Goal: Task Accomplishment & Management: Use online tool/utility

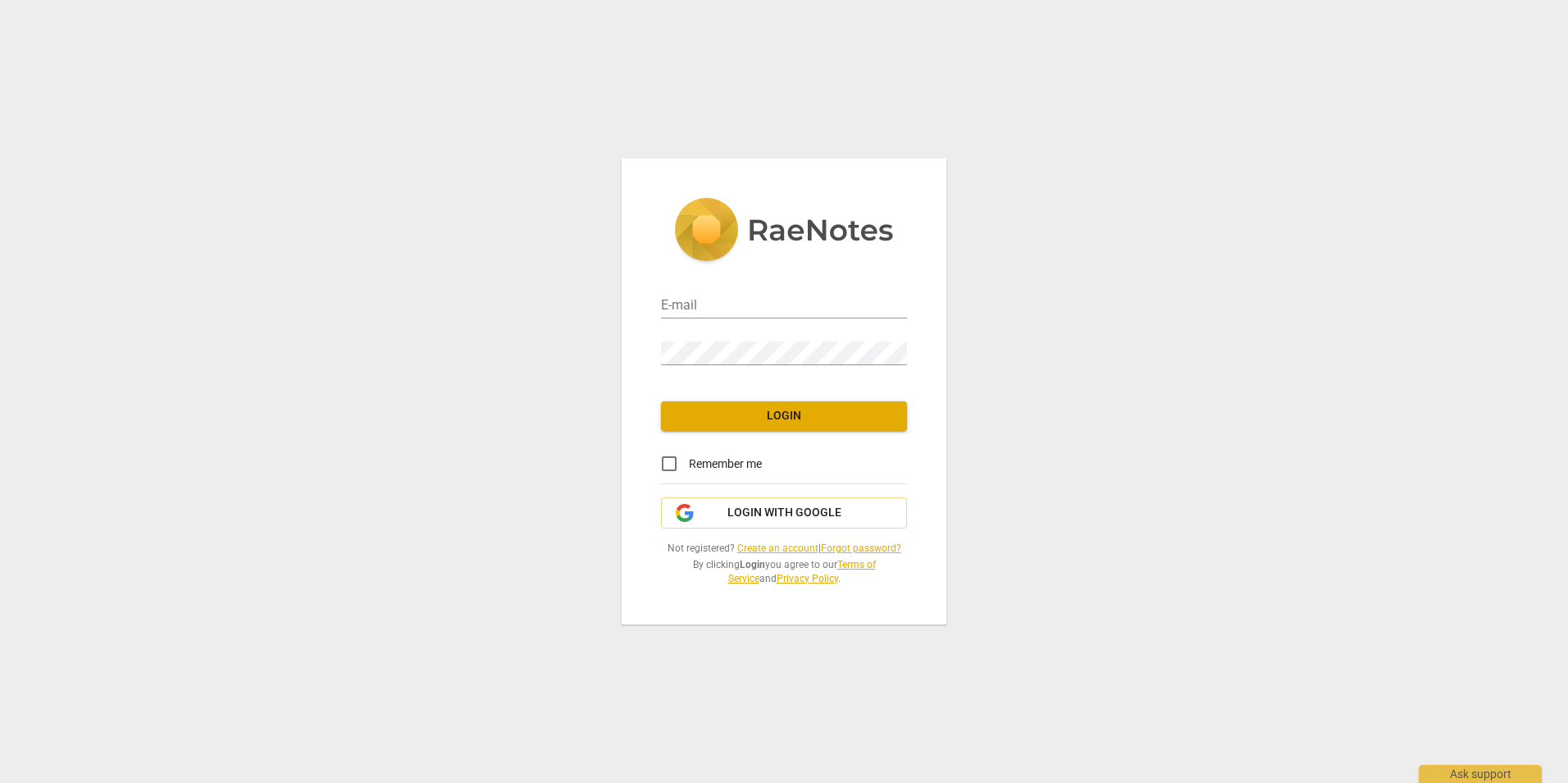
type input "[EMAIL_ADDRESS][DOMAIN_NAME]"
click at [696, 423] on span "Login" at bounding box center [784, 416] width 220 height 17
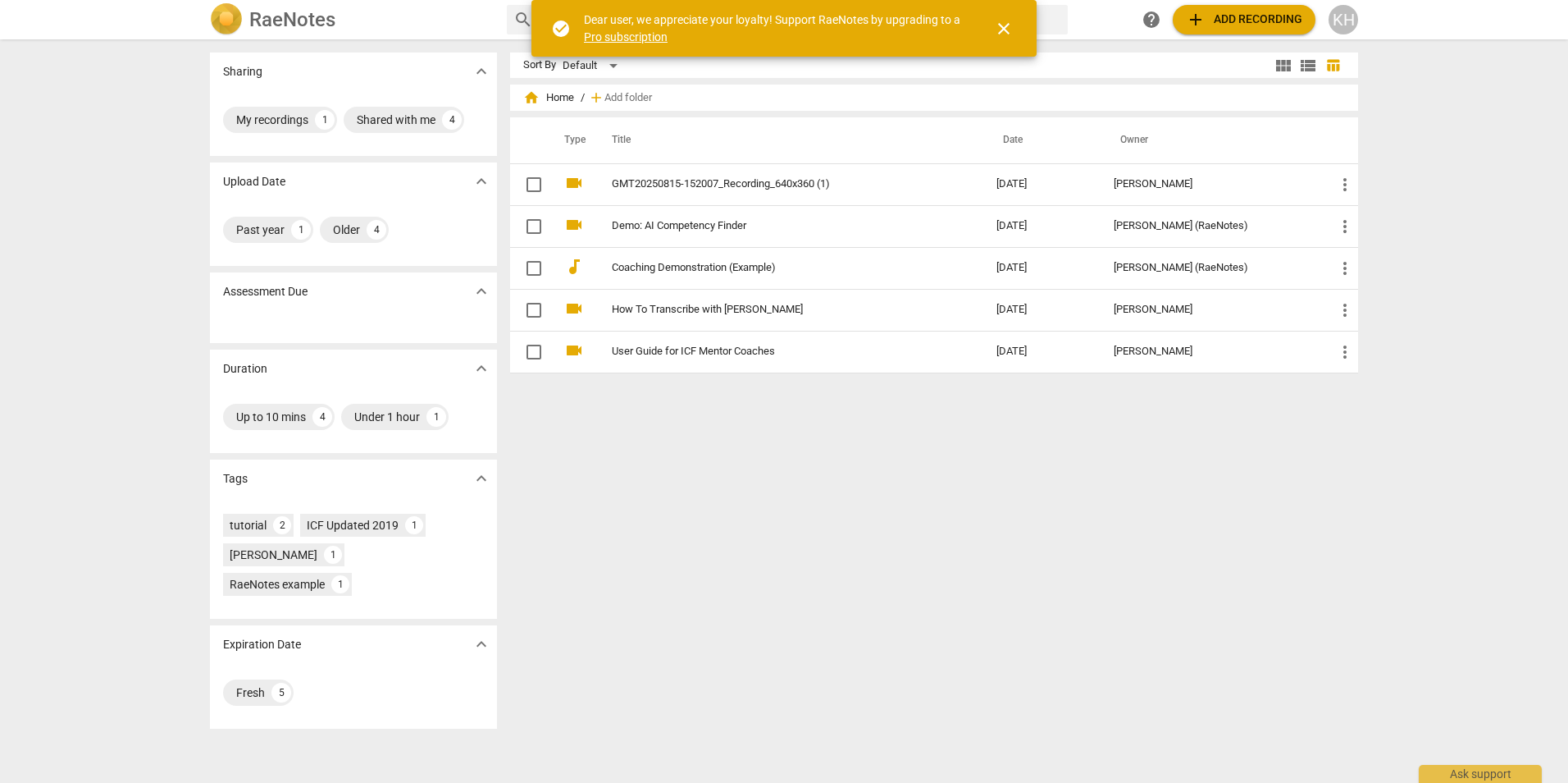
click at [1005, 28] on span "close" at bounding box center [1003, 28] width 19 height 19
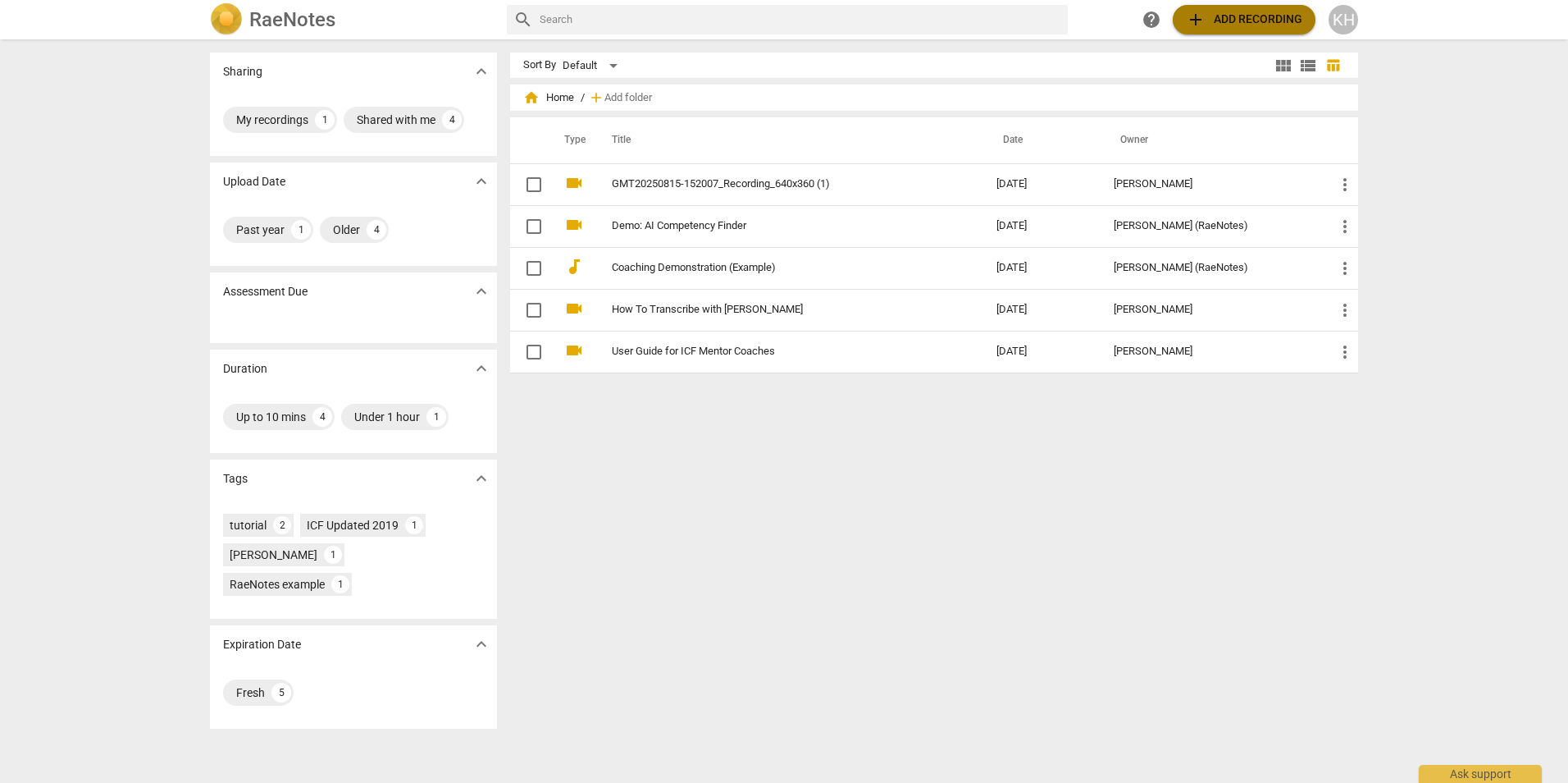
click at [1200, 17] on span "add" at bounding box center [1195, 19] width 19 height 19
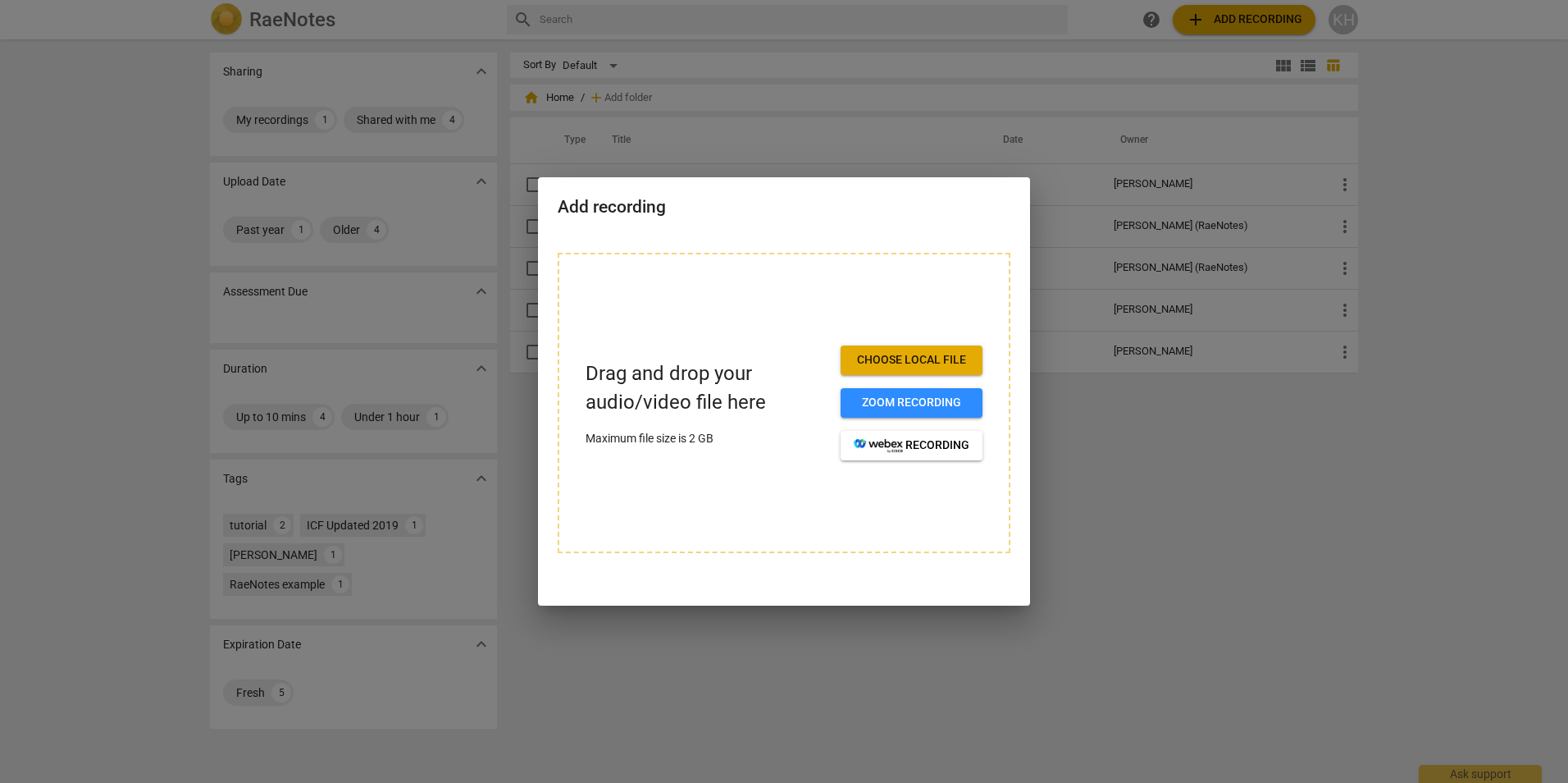
click at [882, 355] on span "Choose local file" at bounding box center [911, 360] width 115 height 17
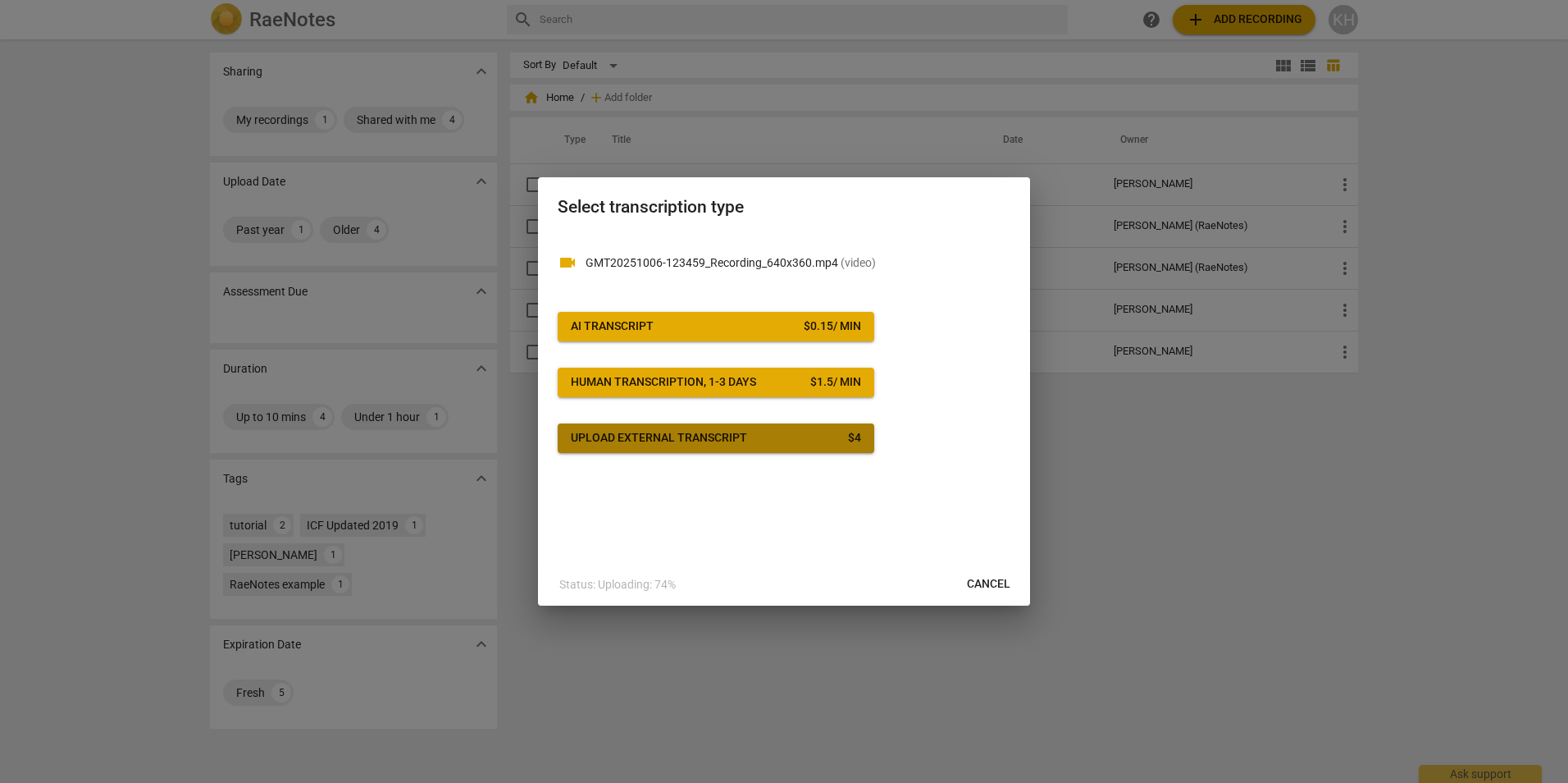
click at [785, 434] on span "Upload external transcript $ 4" at bounding box center [716, 438] width 291 height 17
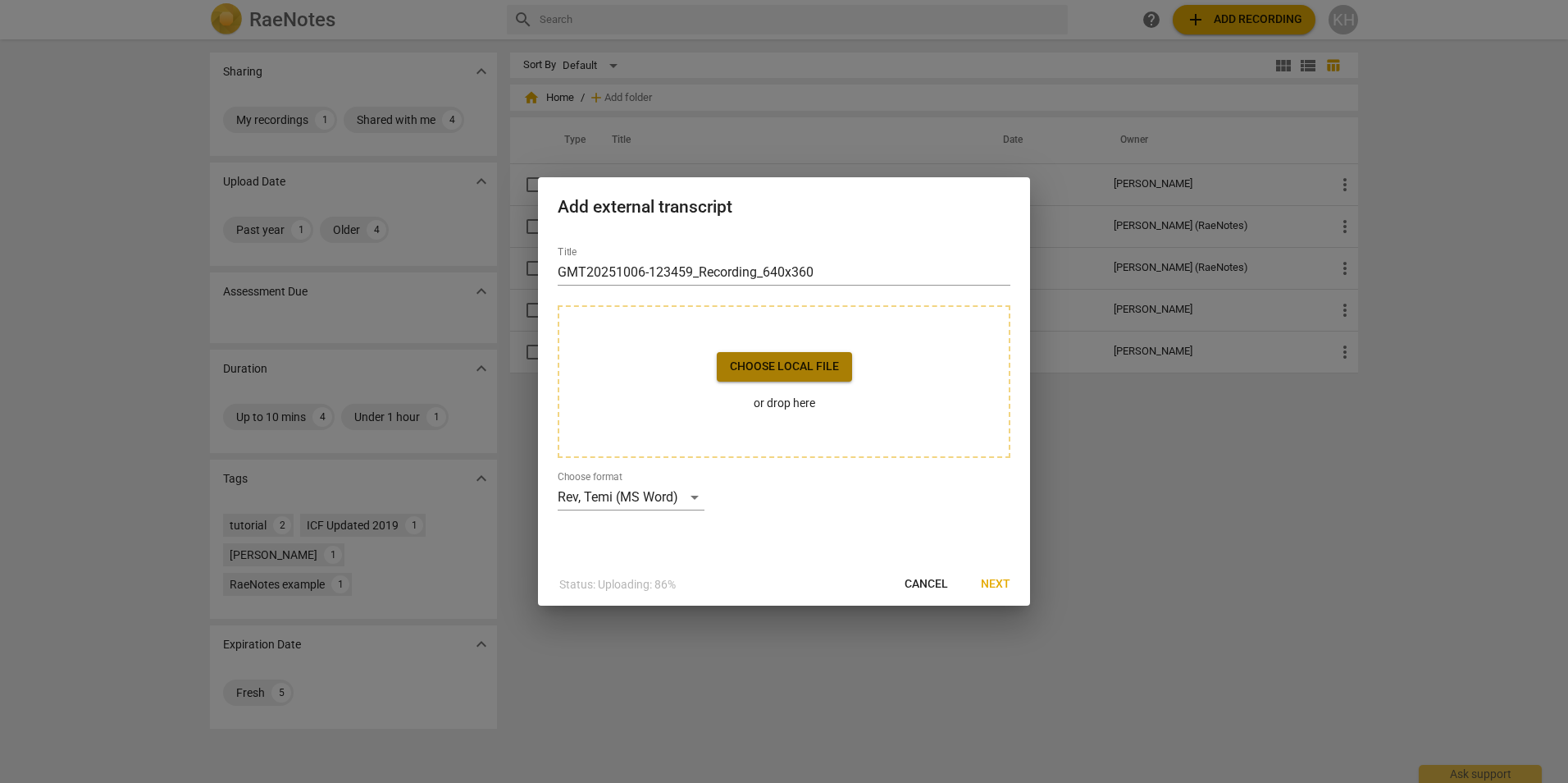
click at [800, 368] on span "Choose local file" at bounding box center [784, 367] width 109 height 17
click at [938, 579] on span "Cancel" at bounding box center [926, 584] width 43 height 17
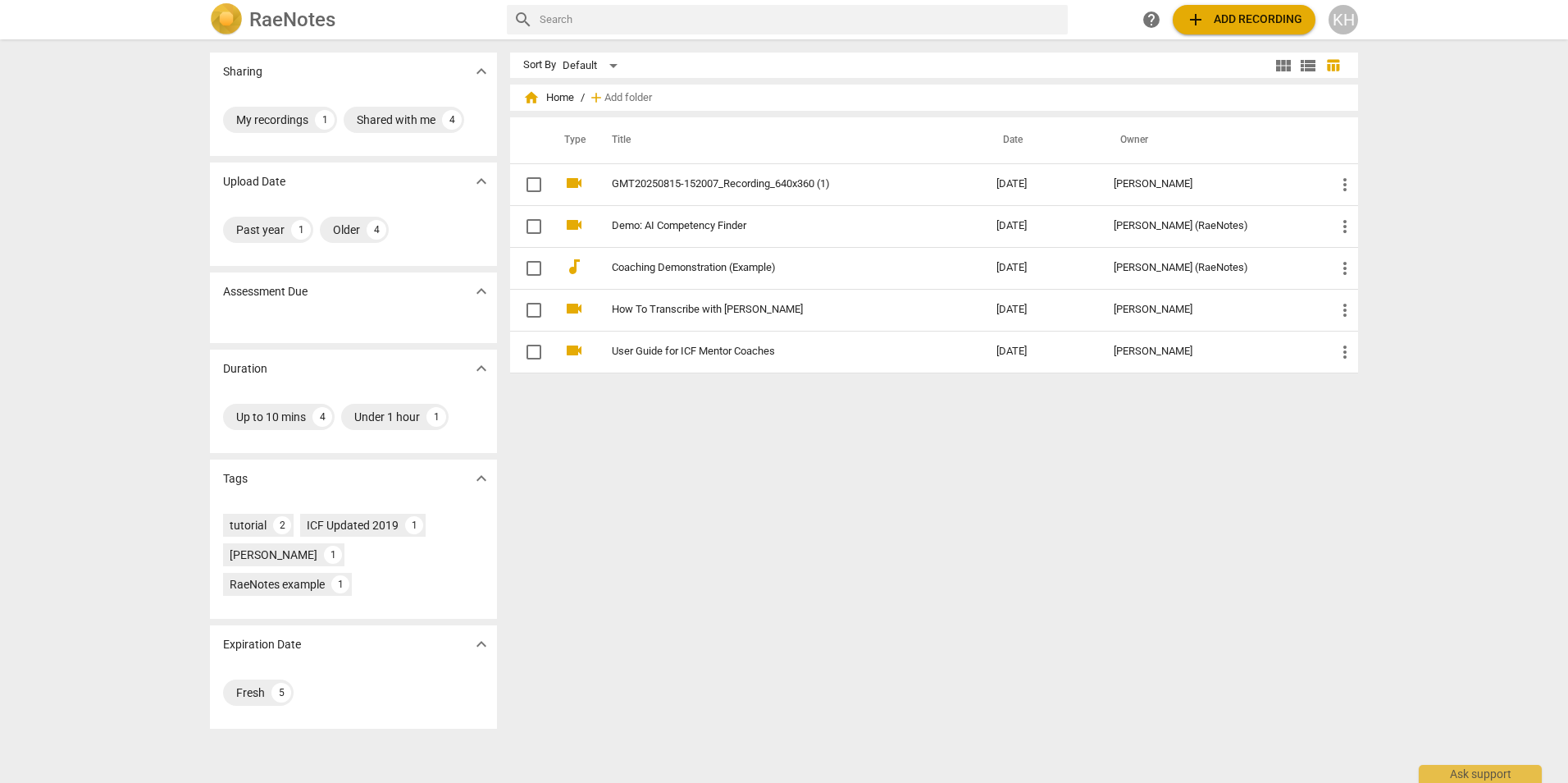
click at [1224, 19] on span "add Add recording" at bounding box center [1244, 19] width 116 height 19
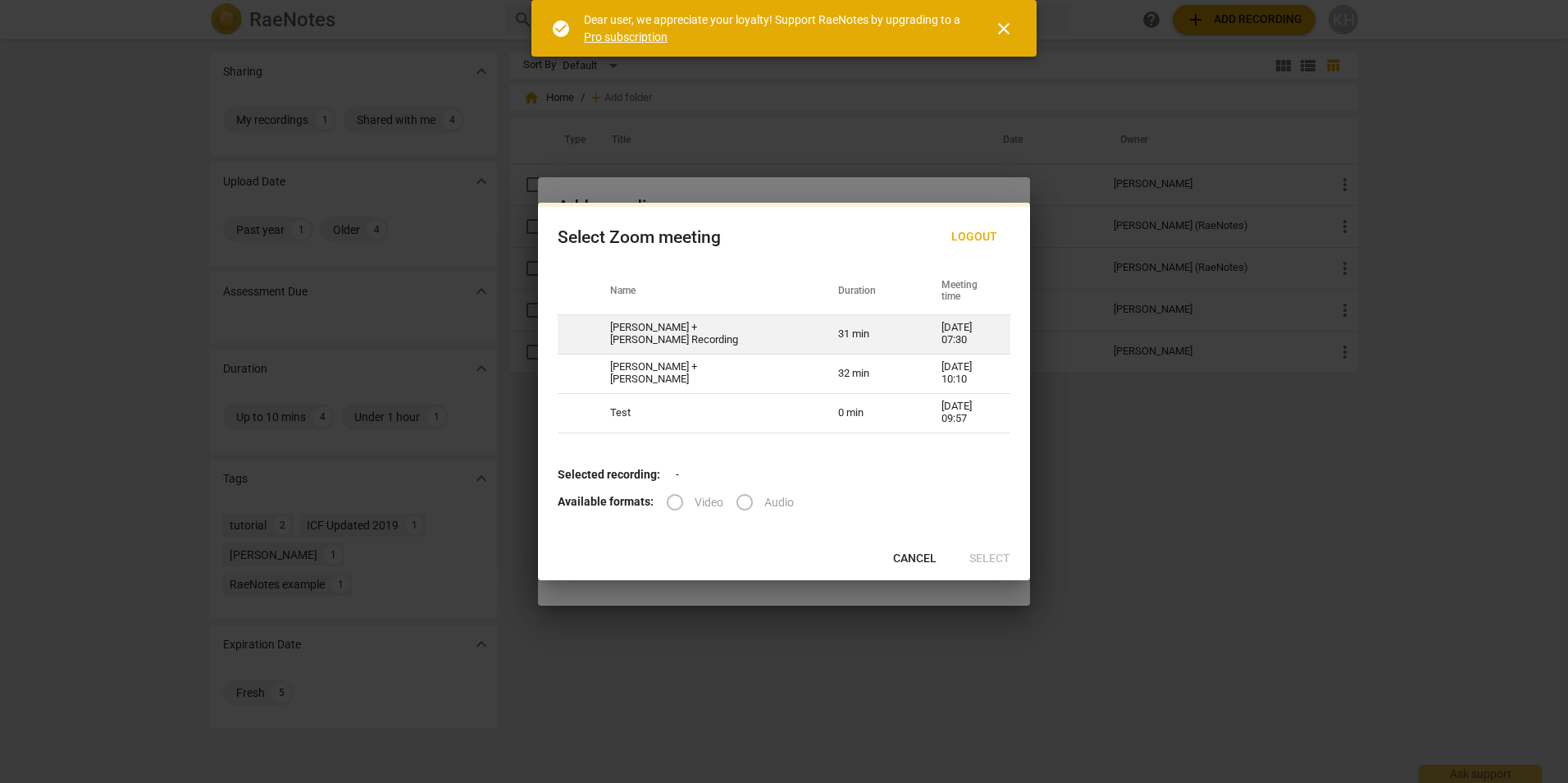
click at [762, 326] on td "[PERSON_NAME] + [PERSON_NAME] Recording" at bounding box center [704, 334] width 228 height 39
radio input "true"
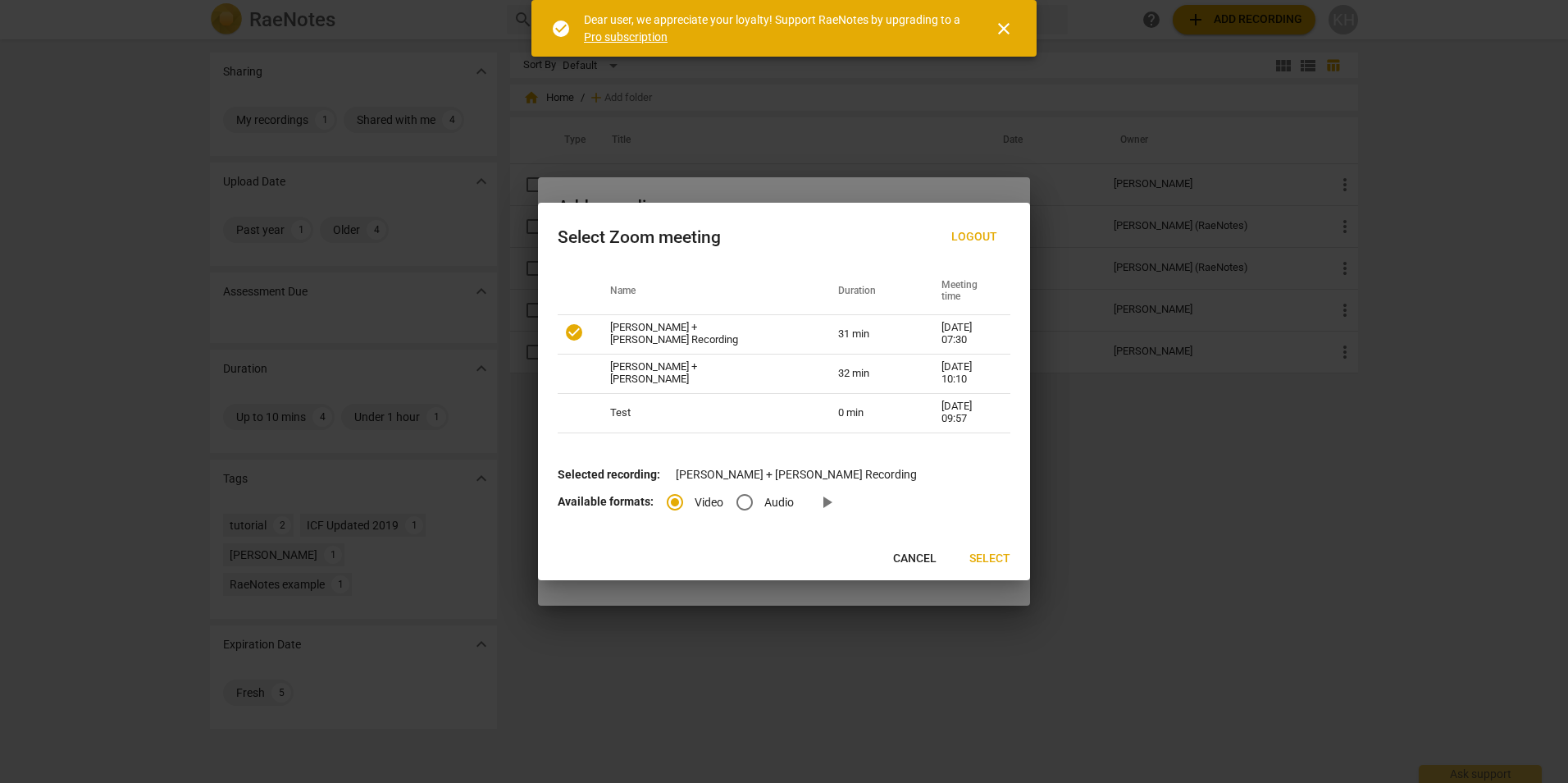
click at [746, 502] on input "Audio" at bounding box center [744, 502] width 39 height 39
radio input "true"
click at [667, 497] on input "Video" at bounding box center [674, 502] width 39 height 39
radio input "true"
click at [988, 557] on span "Select" at bounding box center [990, 558] width 41 height 17
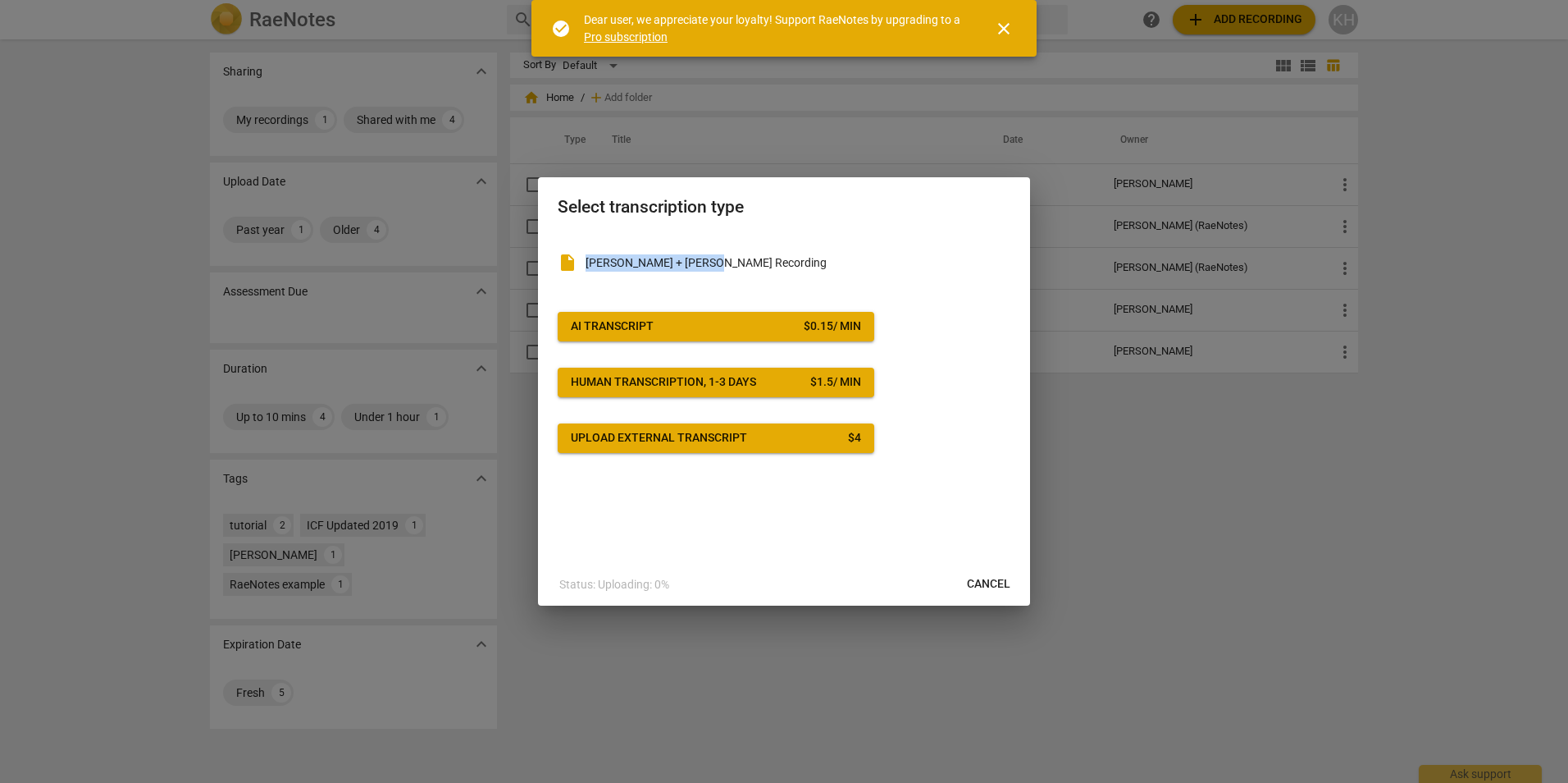
drag, startPoint x: 789, startPoint y: 210, endPoint x: 794, endPoint y: 285, distance: 75.2
click at [794, 285] on div "Select transcription type insert_drive_file [PERSON_NAME] + [PERSON_NAME] Recor…" at bounding box center [784, 392] width 492 height 429
drag, startPoint x: 794, startPoint y: 285, endPoint x: 762, endPoint y: 326, distance: 52.0
click at [762, 326] on span "AI Transcript $ 0.15 / min" at bounding box center [716, 326] width 291 height 17
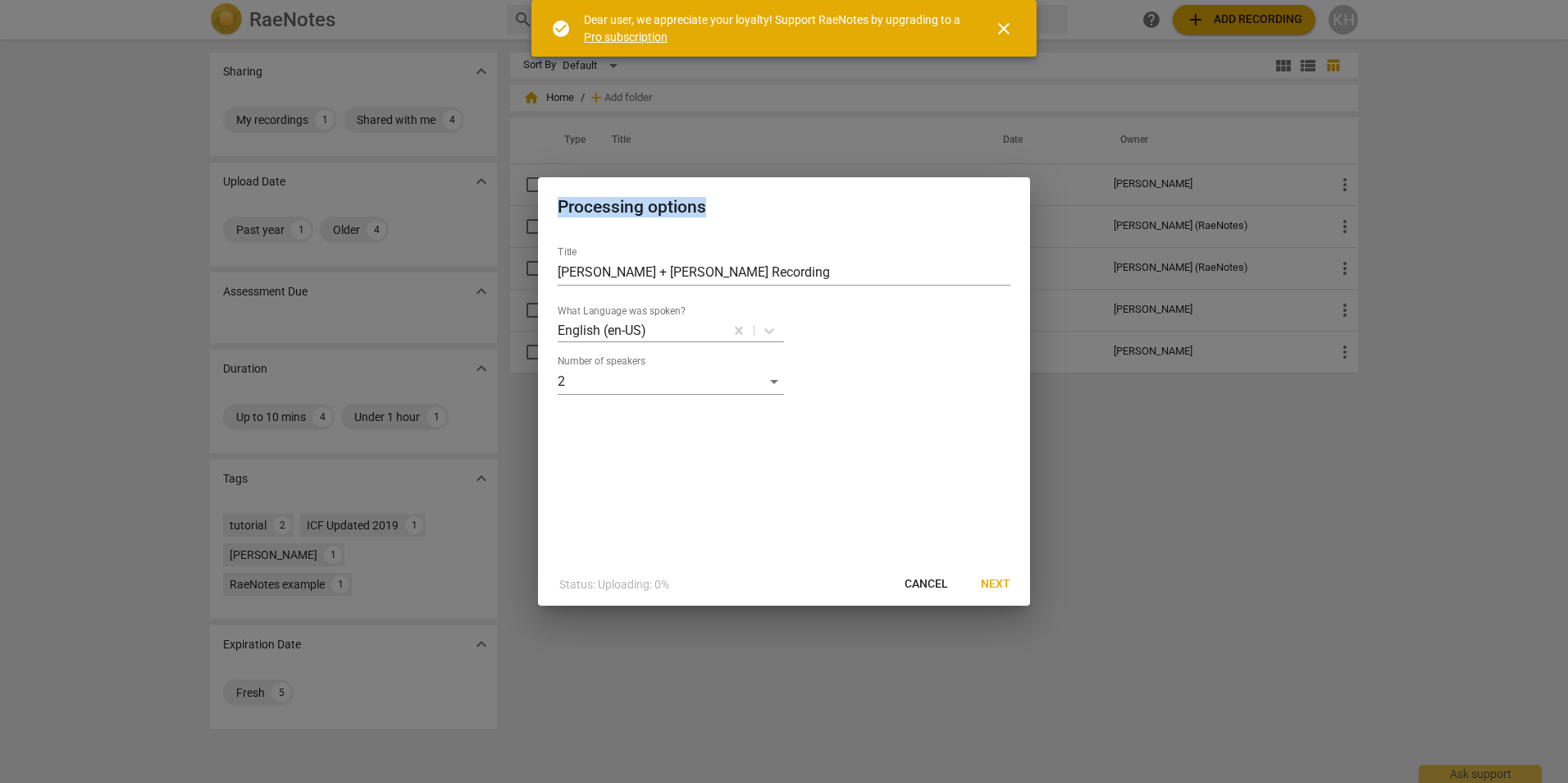
click at [1003, 586] on span "Next" at bounding box center [995, 584] width 29 height 17
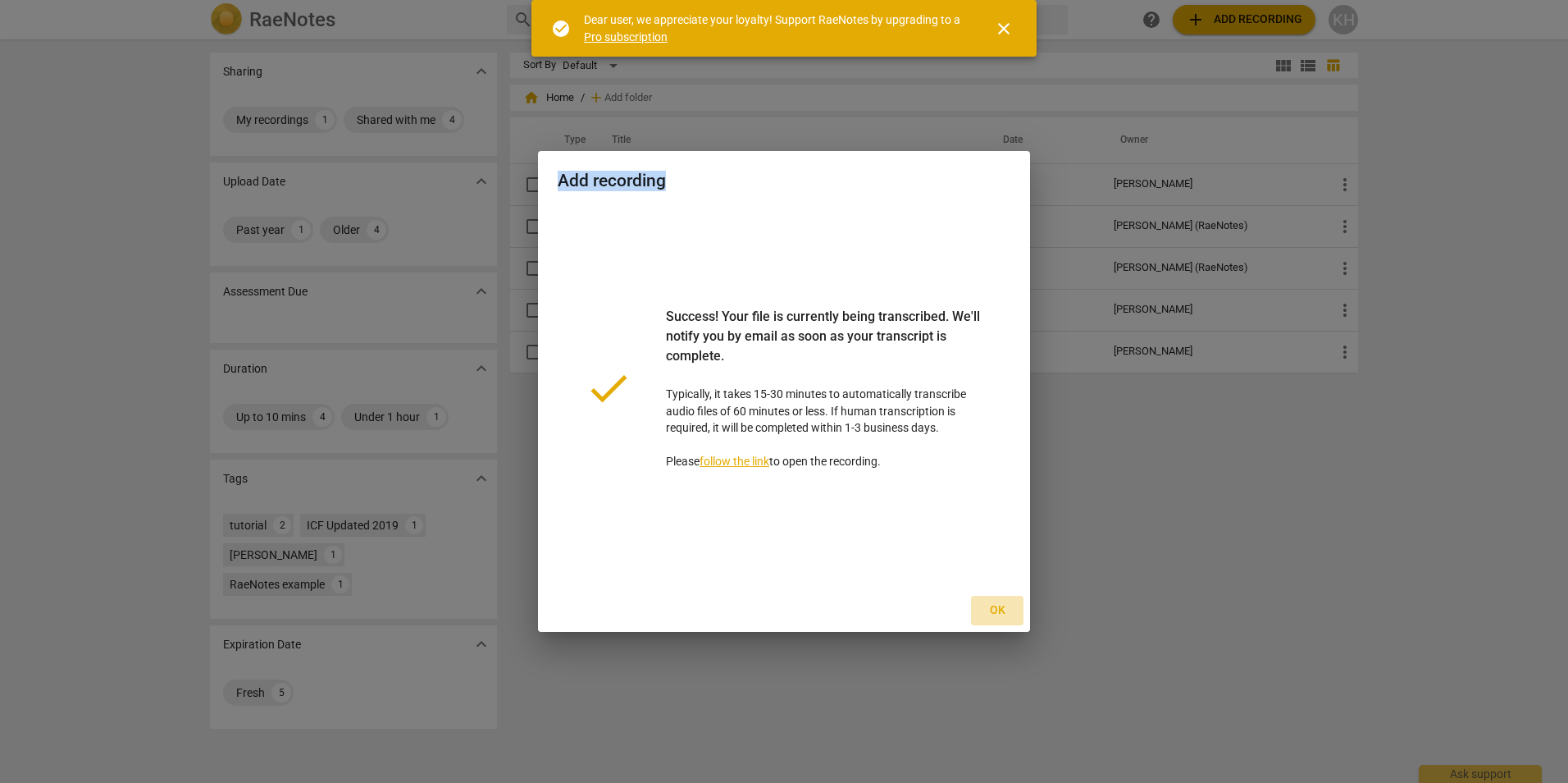
click at [1000, 613] on span "Ok" at bounding box center [997, 611] width 27 height 17
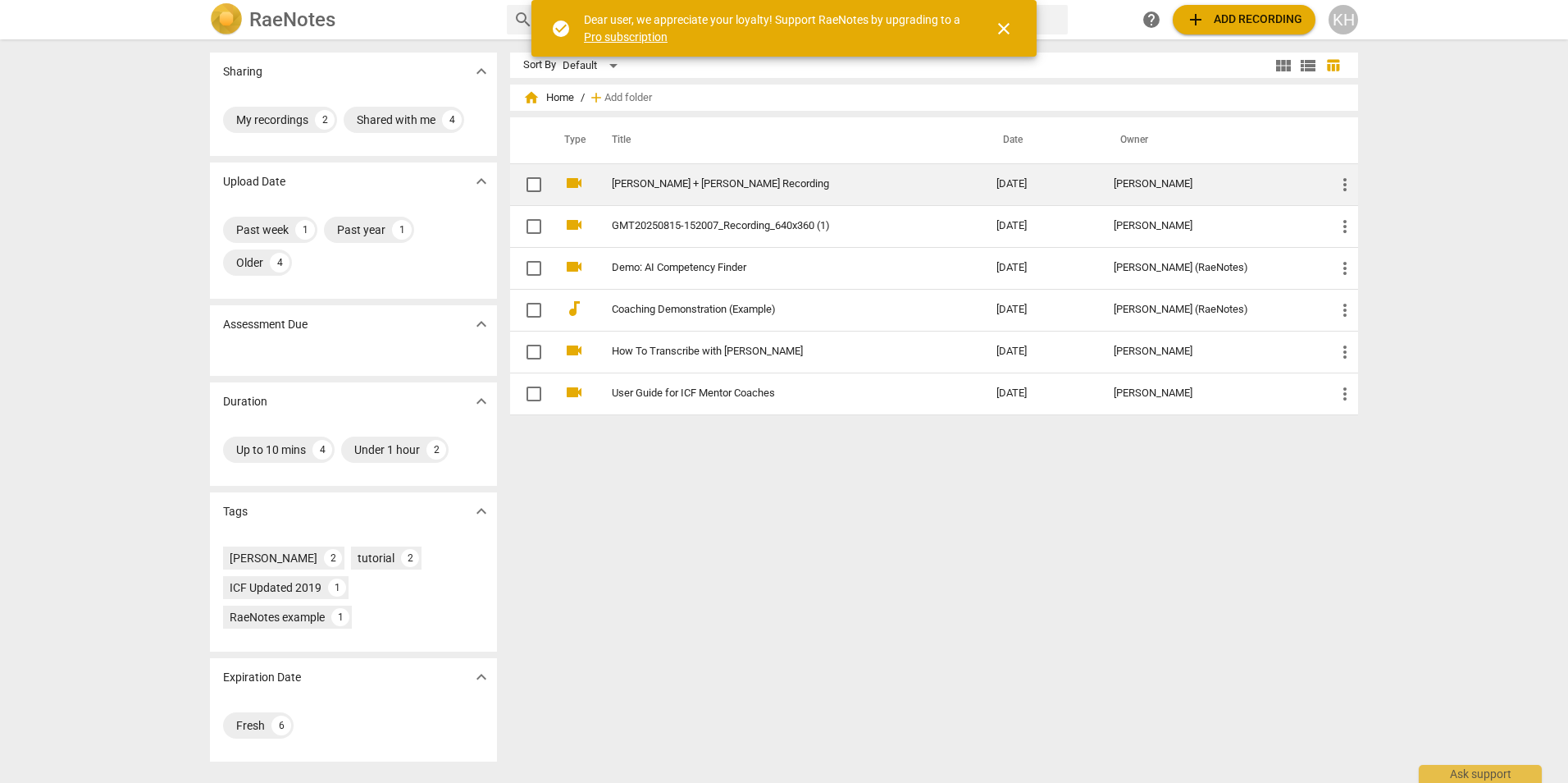
click at [740, 190] on link "[PERSON_NAME] + [PERSON_NAME] Recording" at bounding box center [773, 183] width 325 height 12
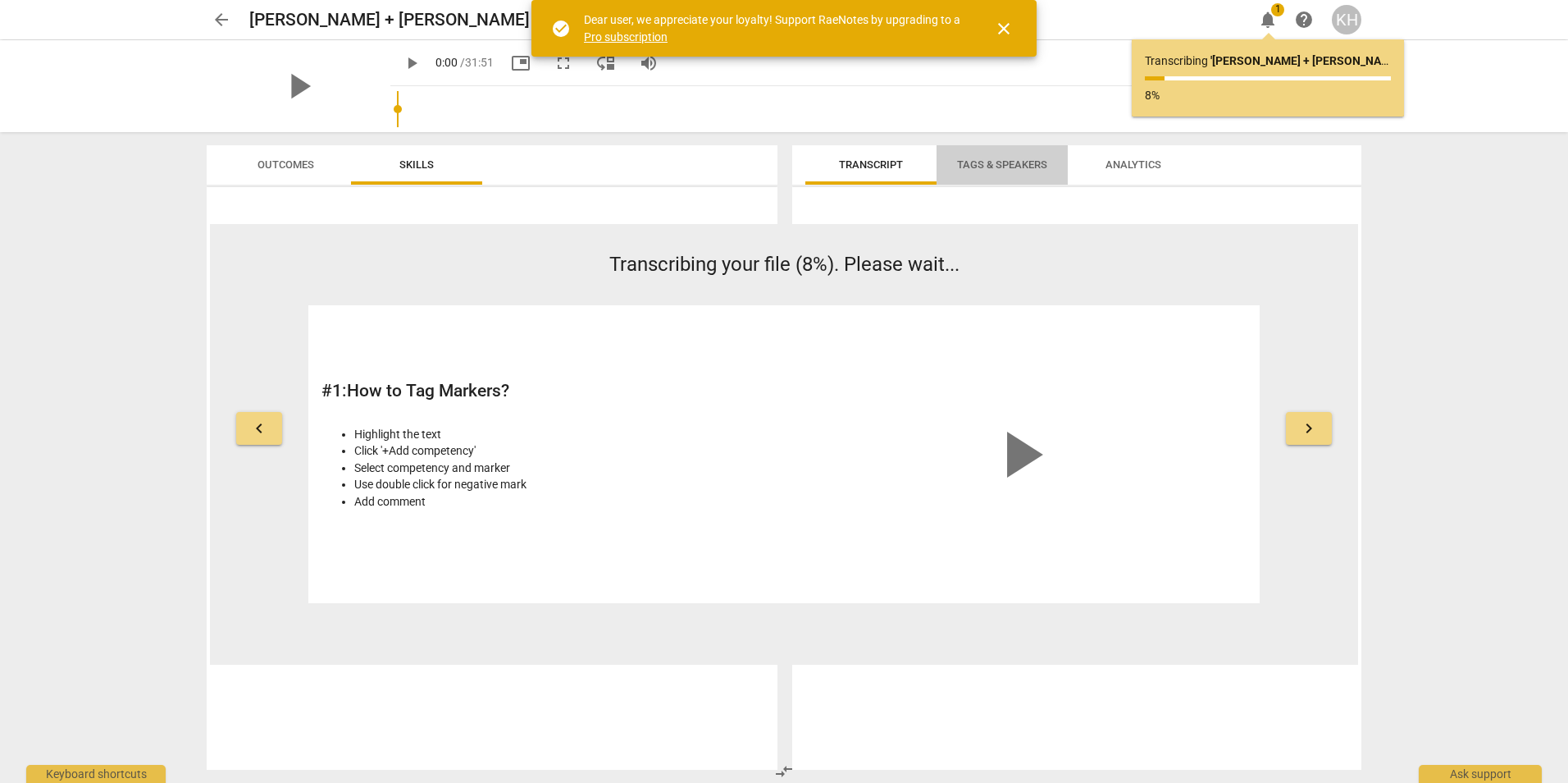
click at [1009, 162] on span "Tags & Speakers" at bounding box center [1002, 164] width 90 height 12
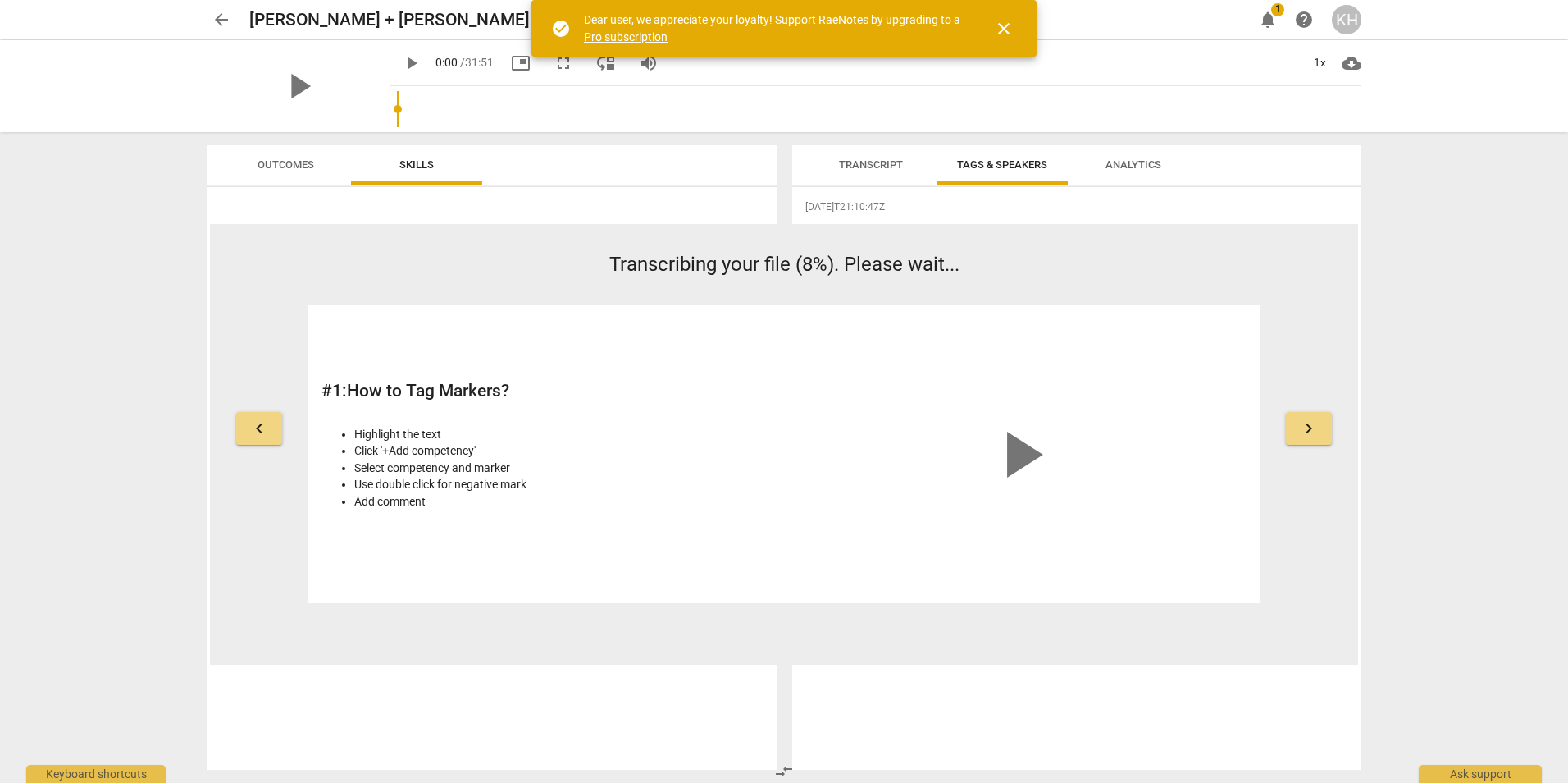
click at [258, 427] on span "keyboard_arrow_left" at bounding box center [258, 427] width 19 height 19
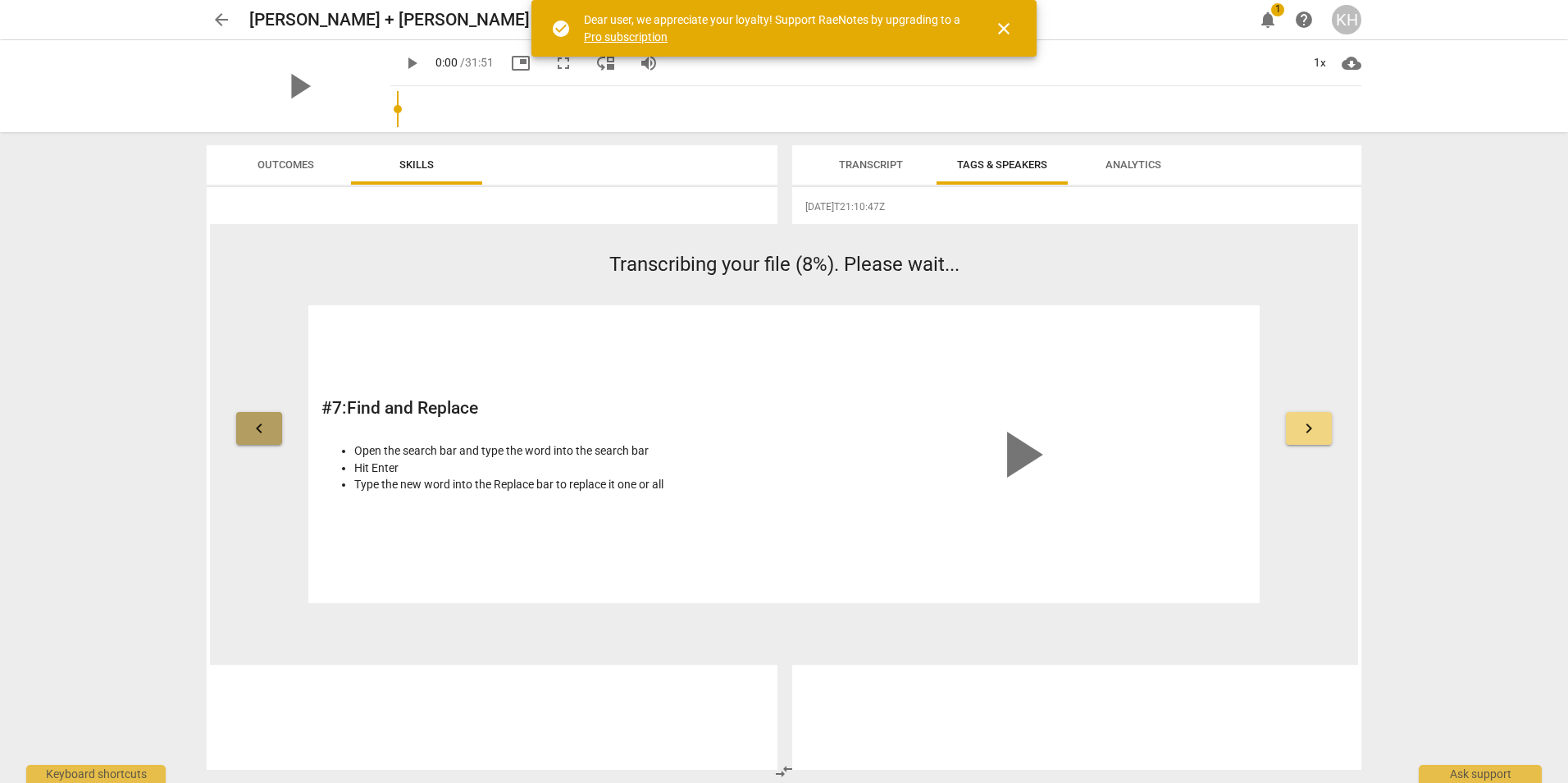
click at [258, 427] on span "keyboard_arrow_left" at bounding box center [258, 427] width 19 height 19
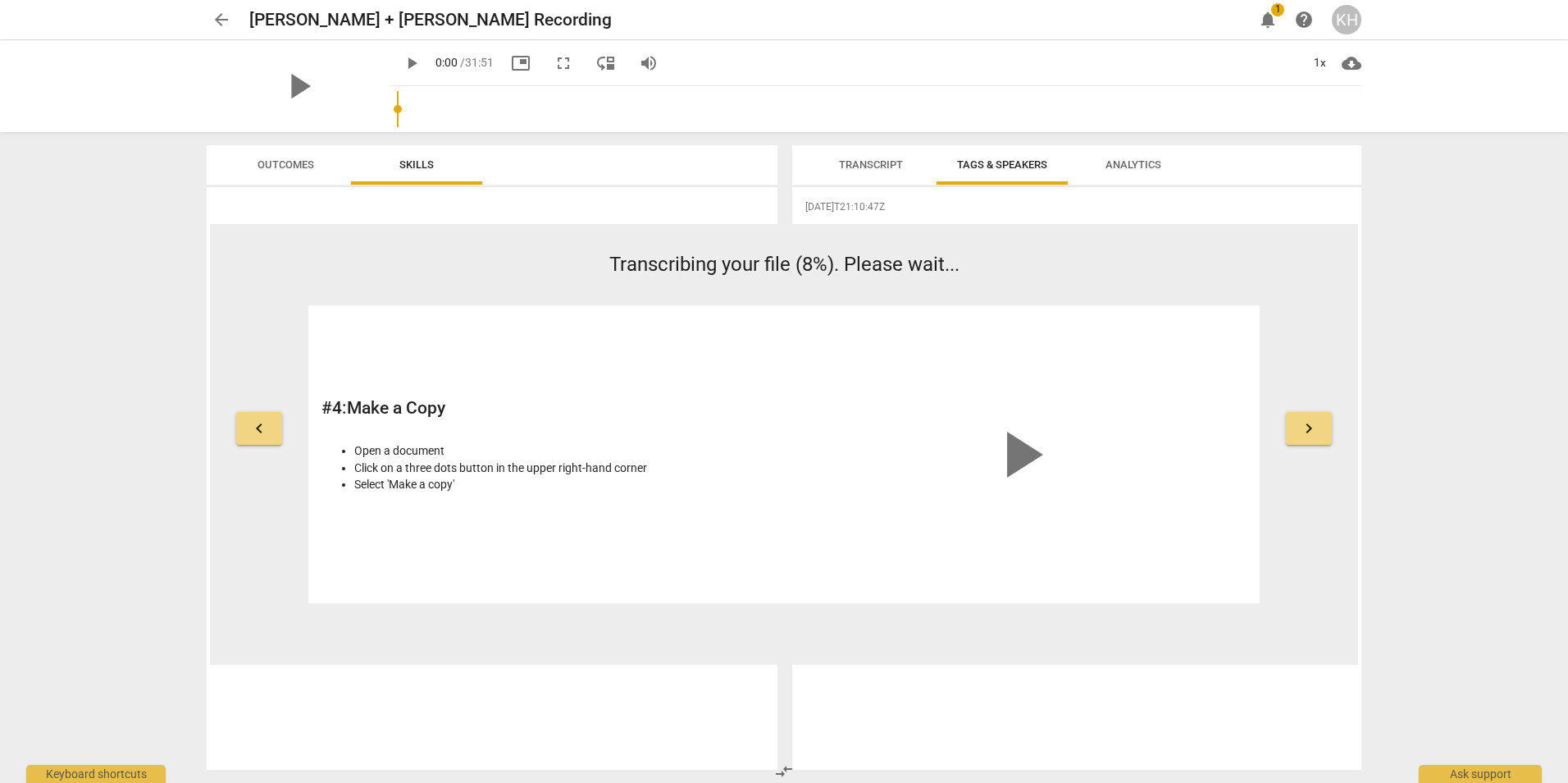
click at [258, 427] on span "keyboard_arrow_left" at bounding box center [258, 427] width 19 height 19
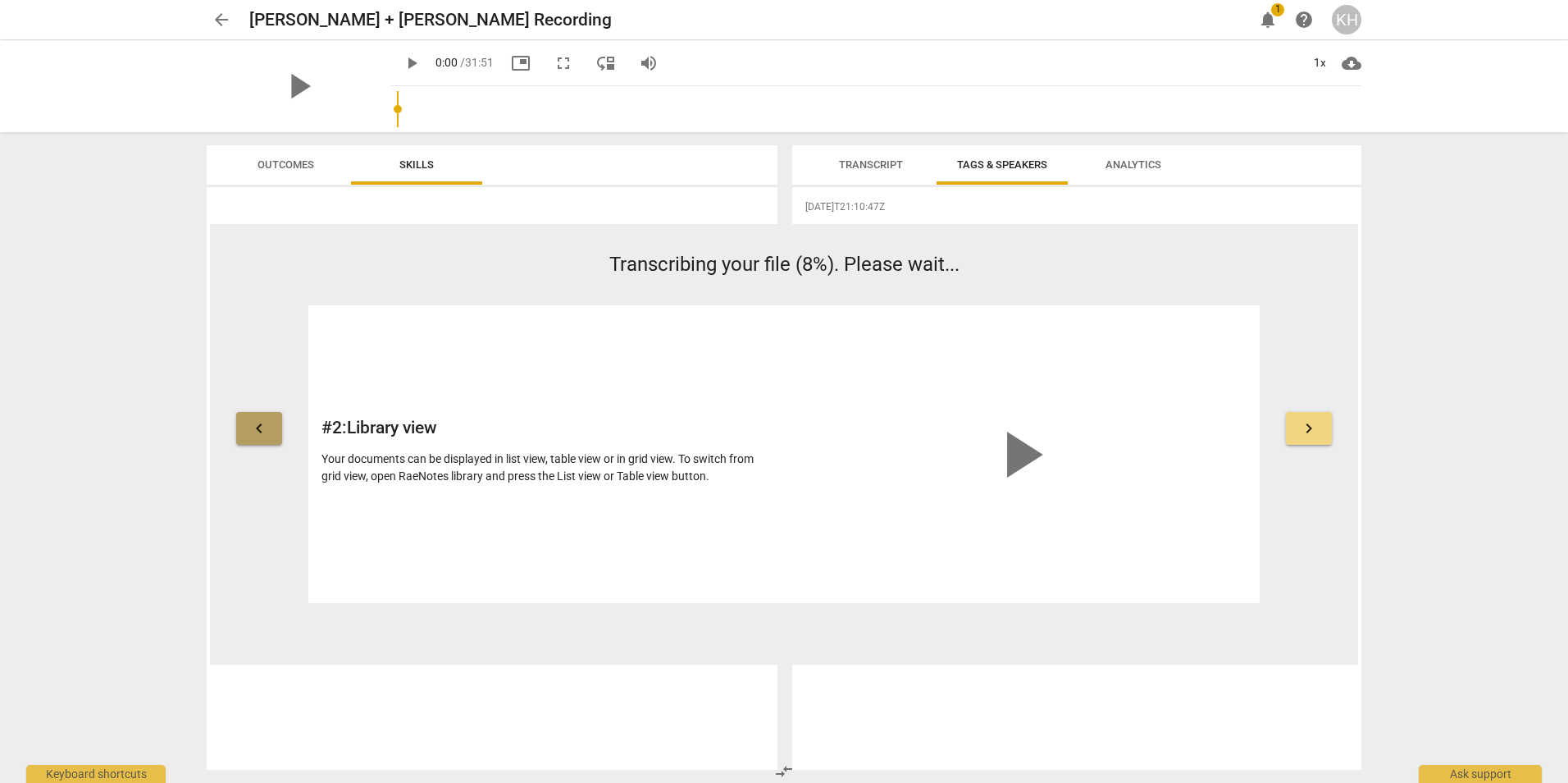
click at [258, 427] on span "keyboard_arrow_left" at bounding box center [258, 427] width 19 height 19
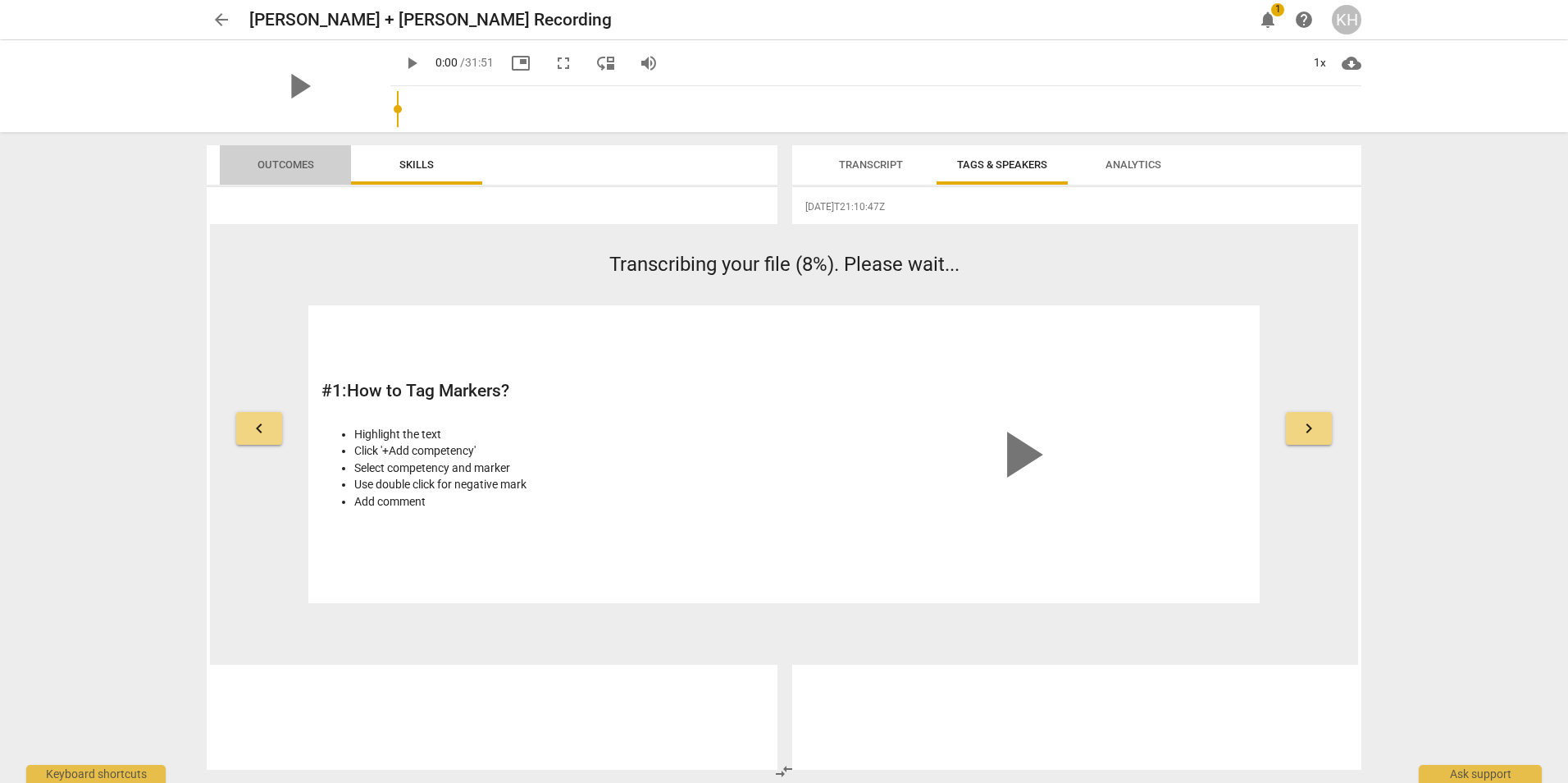
click at [308, 171] on span "Outcomes" at bounding box center [285, 165] width 96 height 22
click at [371, 172] on span "Skills" at bounding box center [416, 165] width 131 height 22
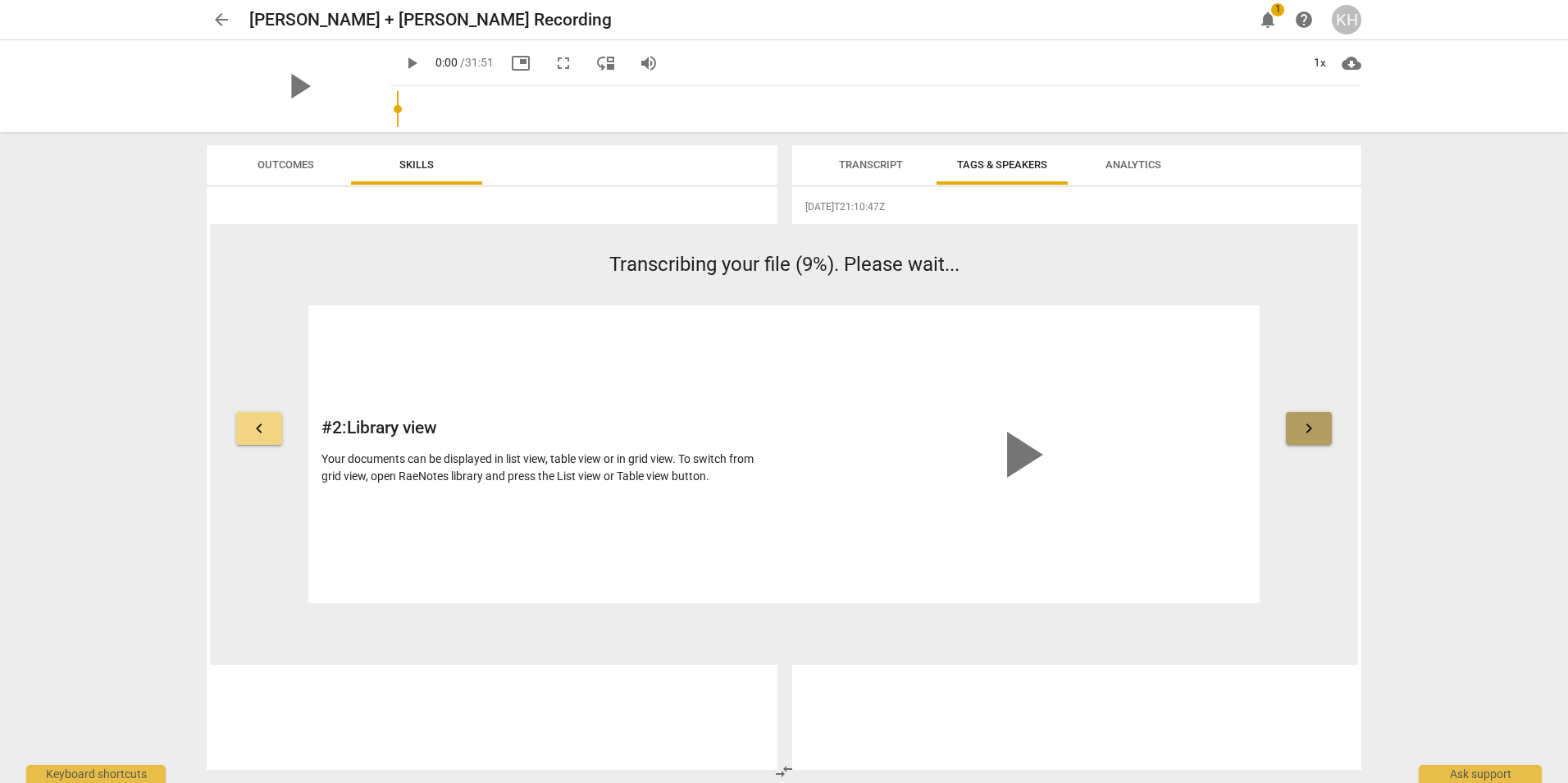
click at [1317, 425] on span "keyboard_arrow_right" at bounding box center [1308, 427] width 19 height 19
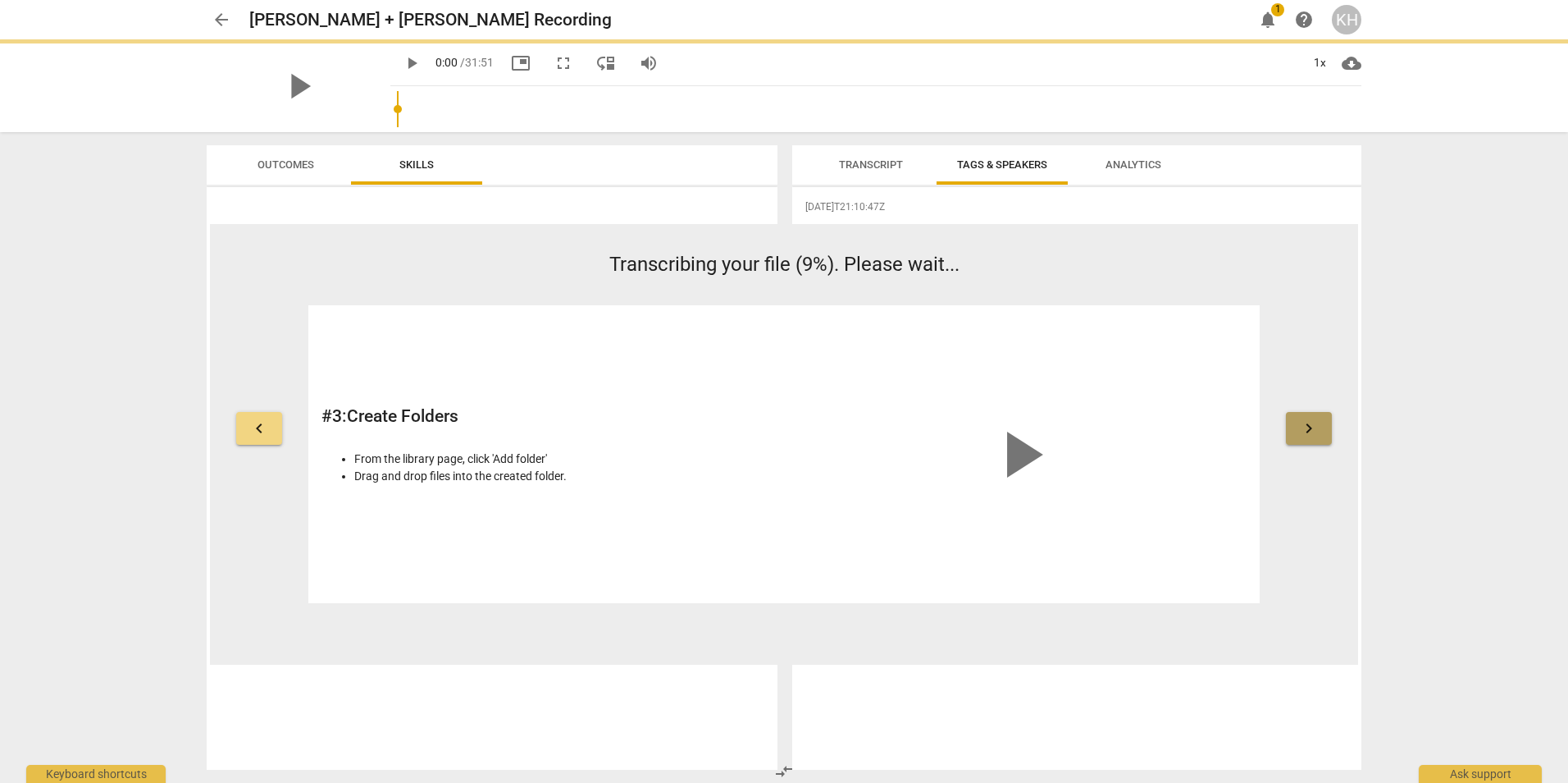
click at [1317, 425] on span "keyboard_arrow_right" at bounding box center [1308, 427] width 19 height 19
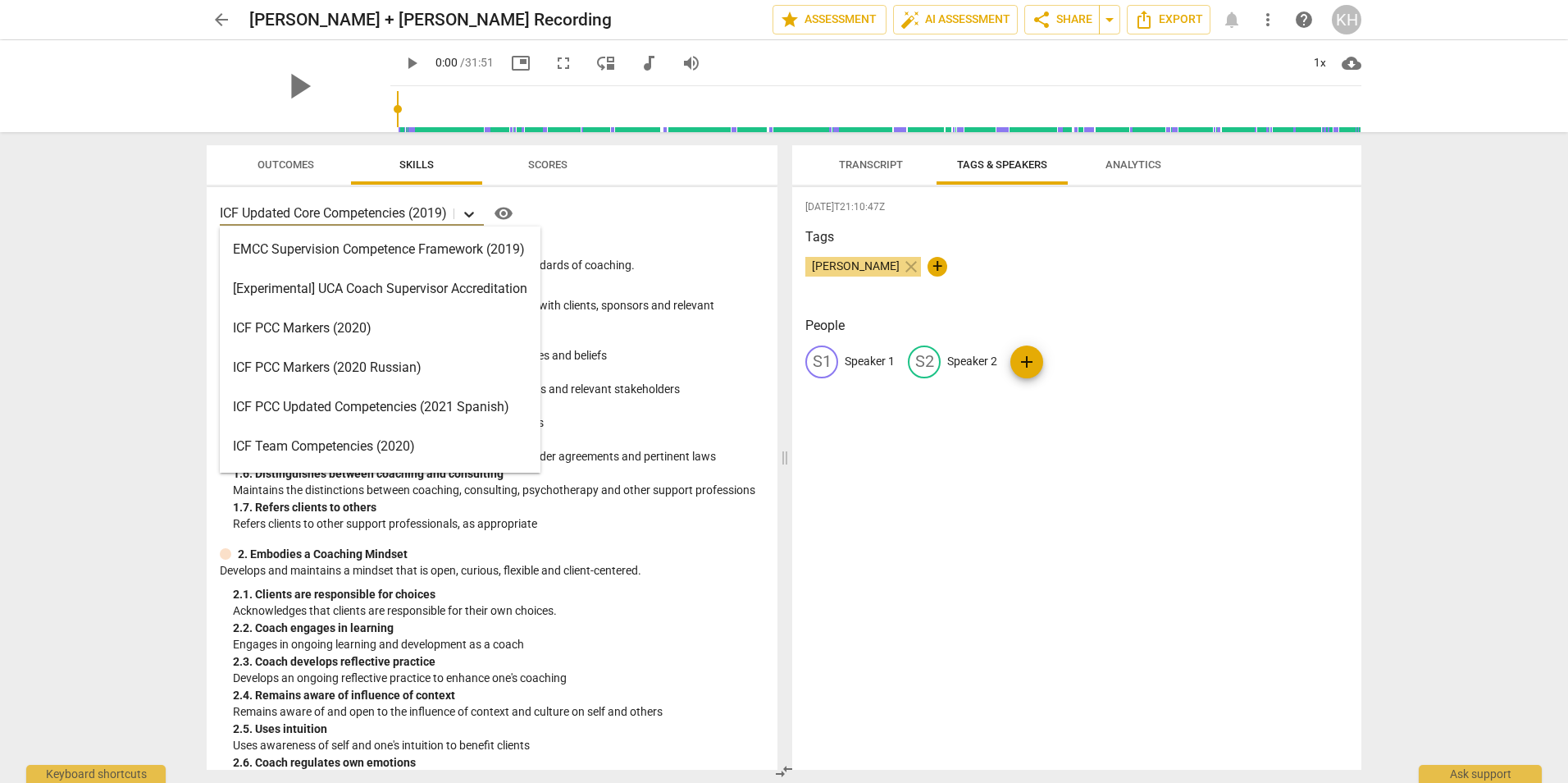
click at [469, 215] on icon at bounding box center [469, 215] width 16 height 17
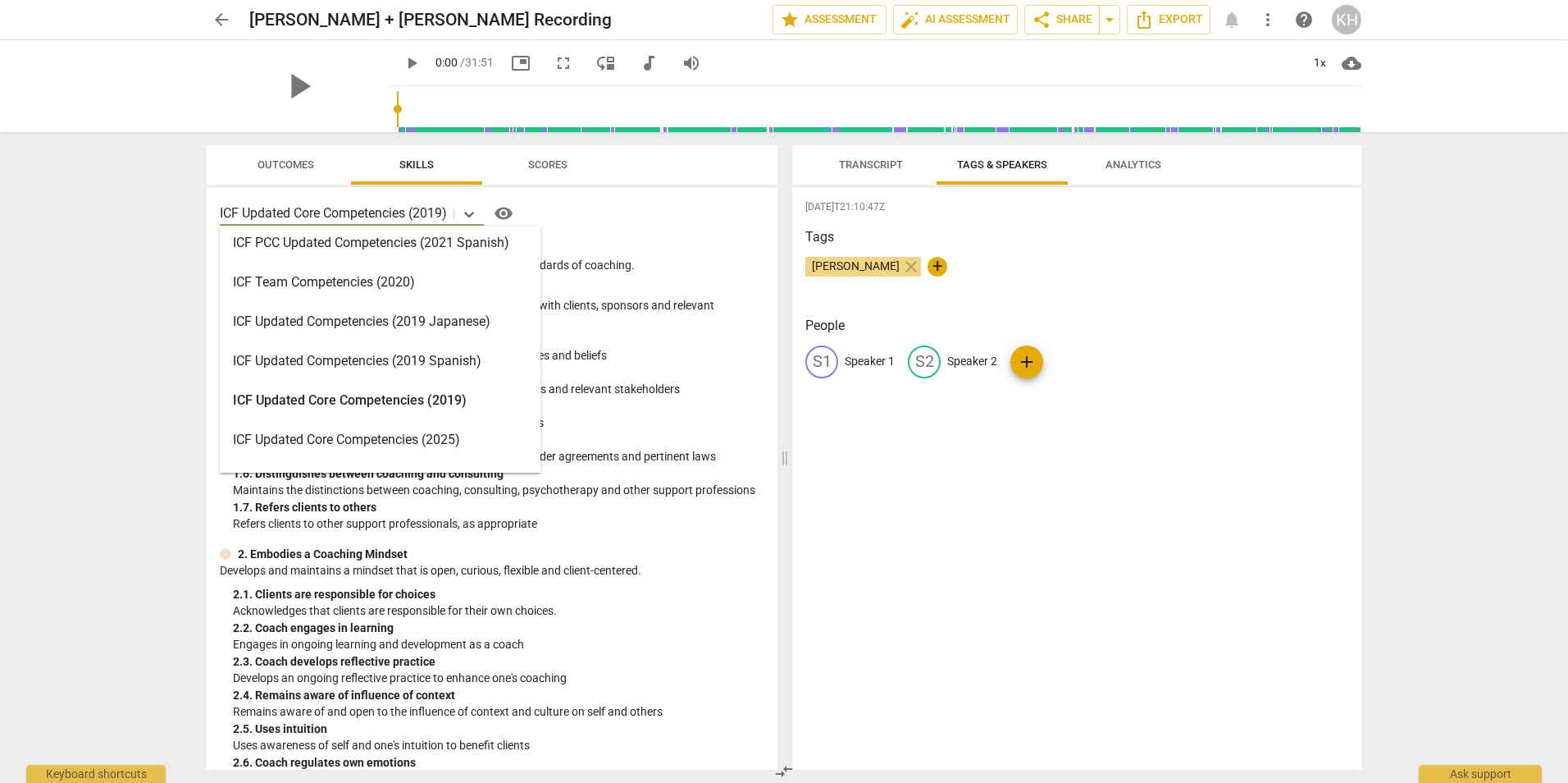
scroll to position [246, 0]
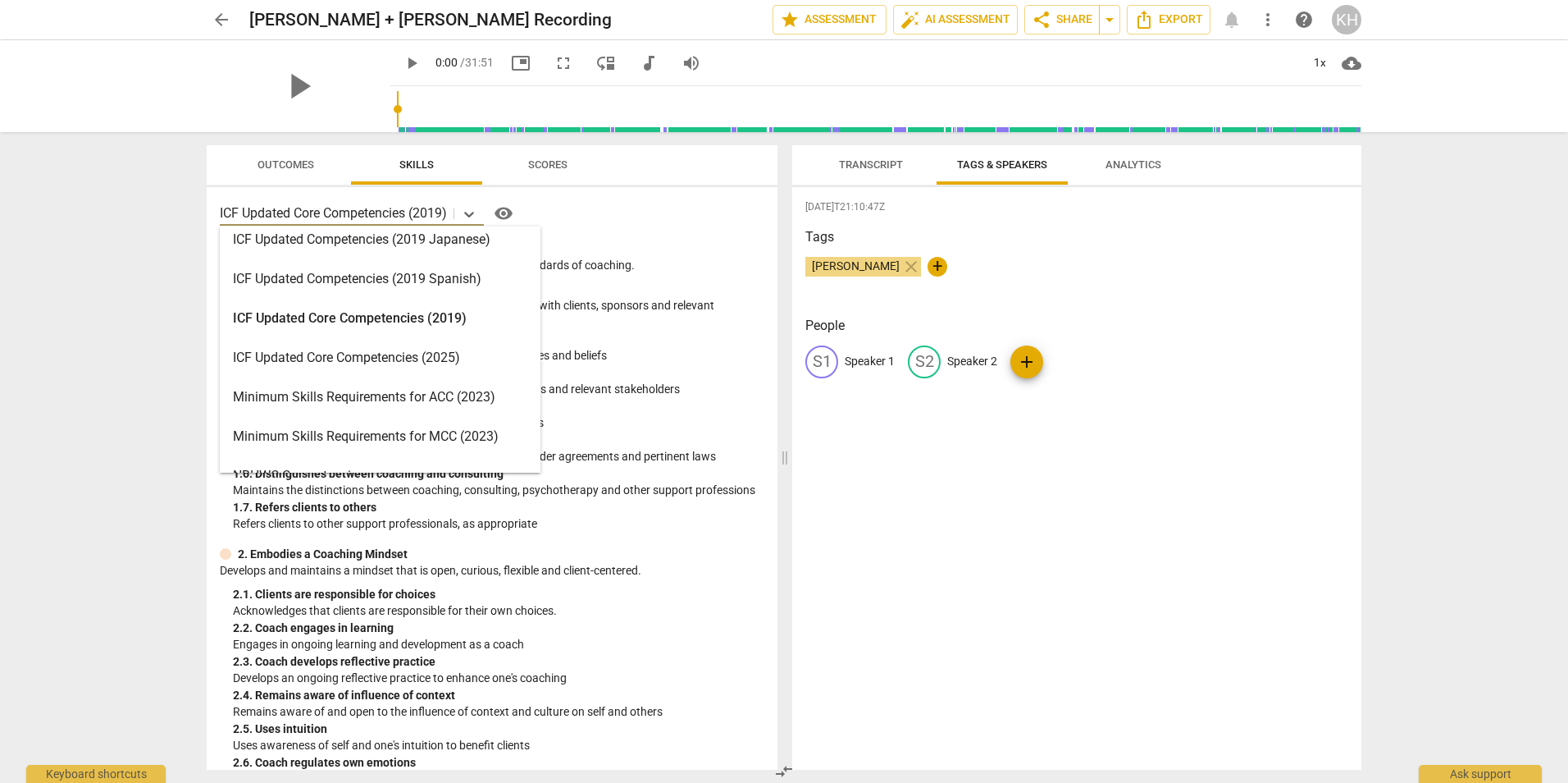
click at [438, 355] on div "ICF Updated Core Competencies (2025)" at bounding box center [380, 358] width 321 height 39
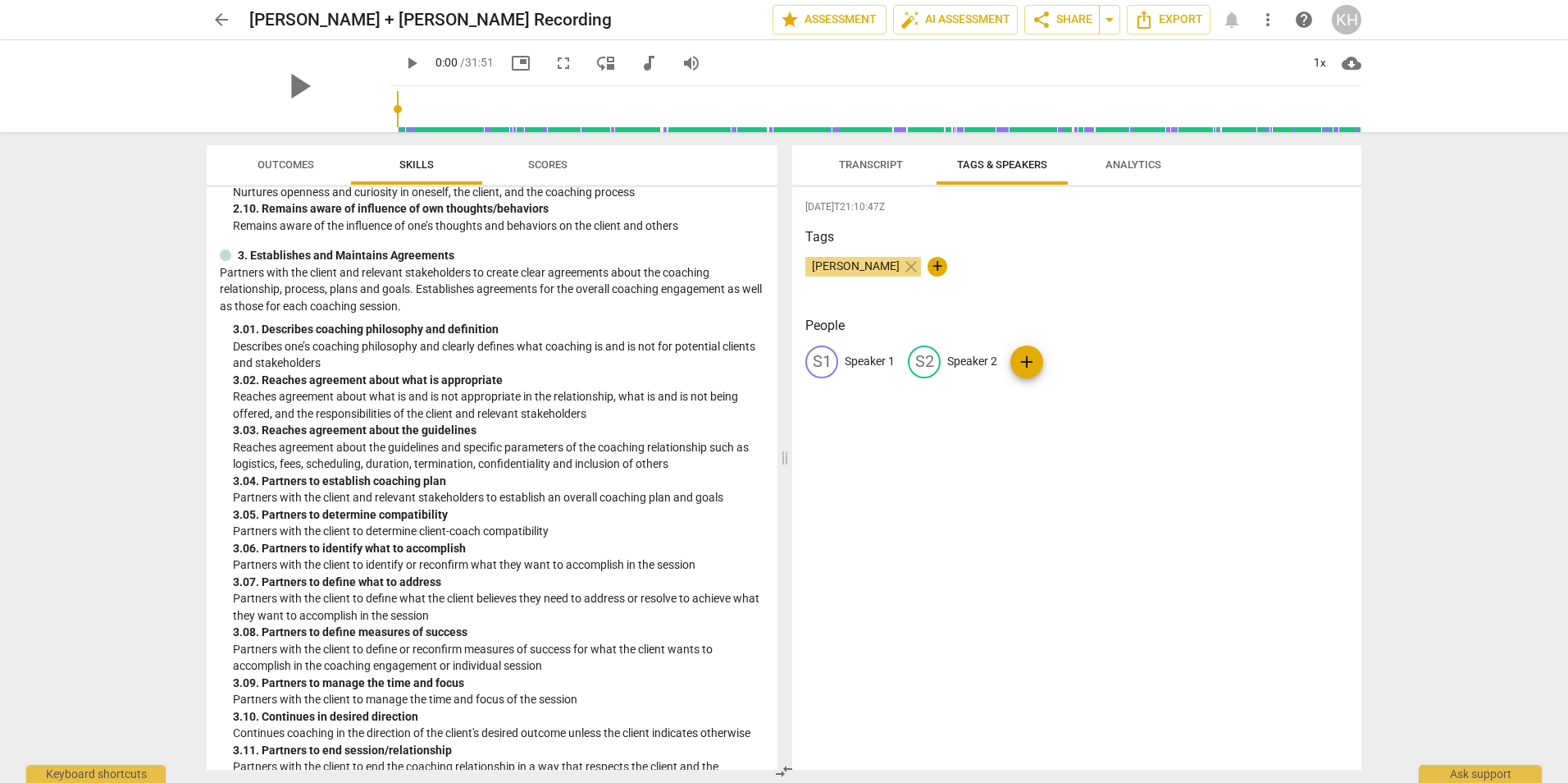
scroll to position [410, 0]
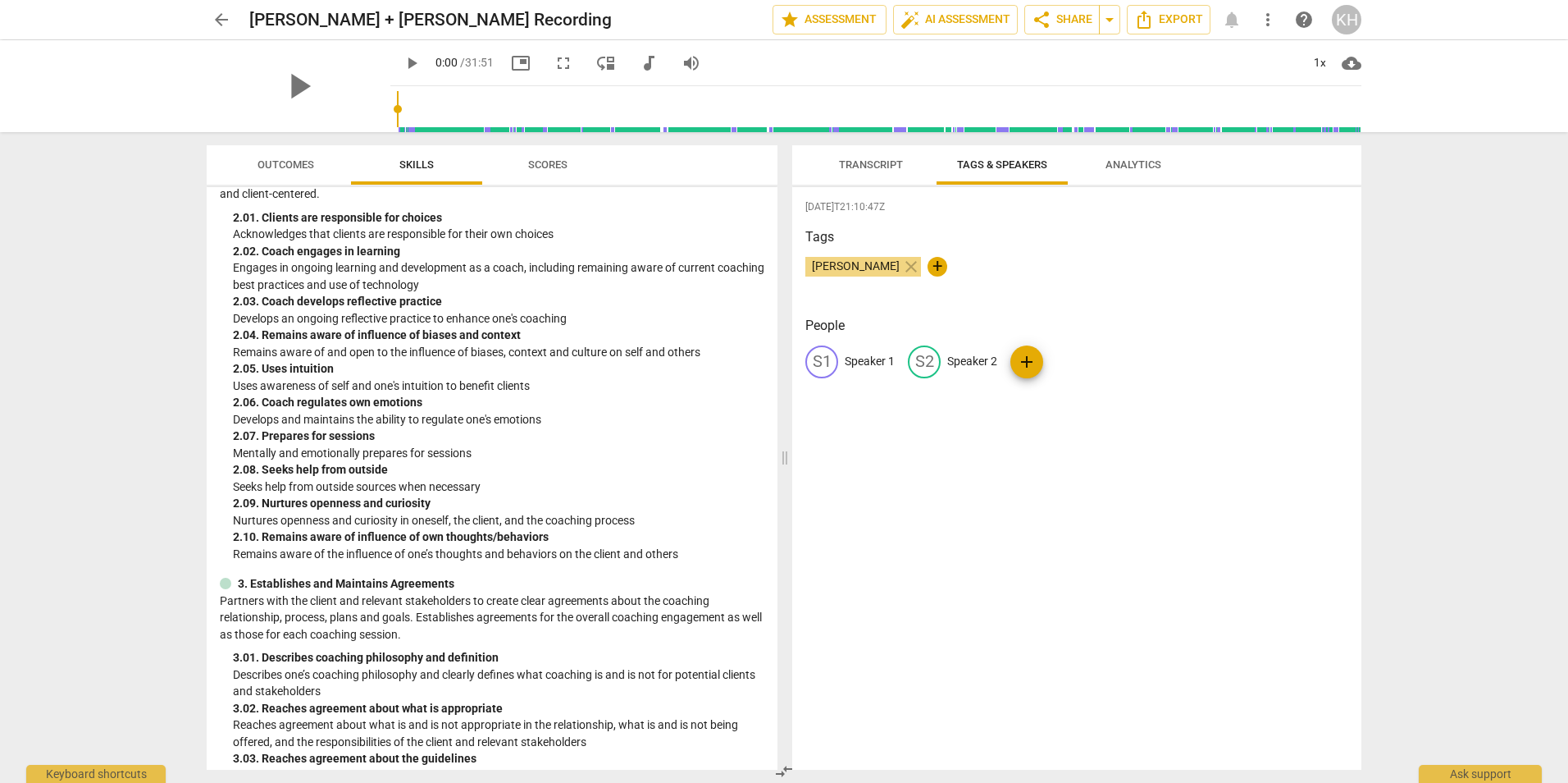
click at [401, 62] on span "play_arrow" at bounding box center [411, 62] width 19 height 19
click at [854, 358] on p "Speaker 1" at bounding box center [870, 361] width 50 height 17
type input "10"
type input "Kri"
type input "10"
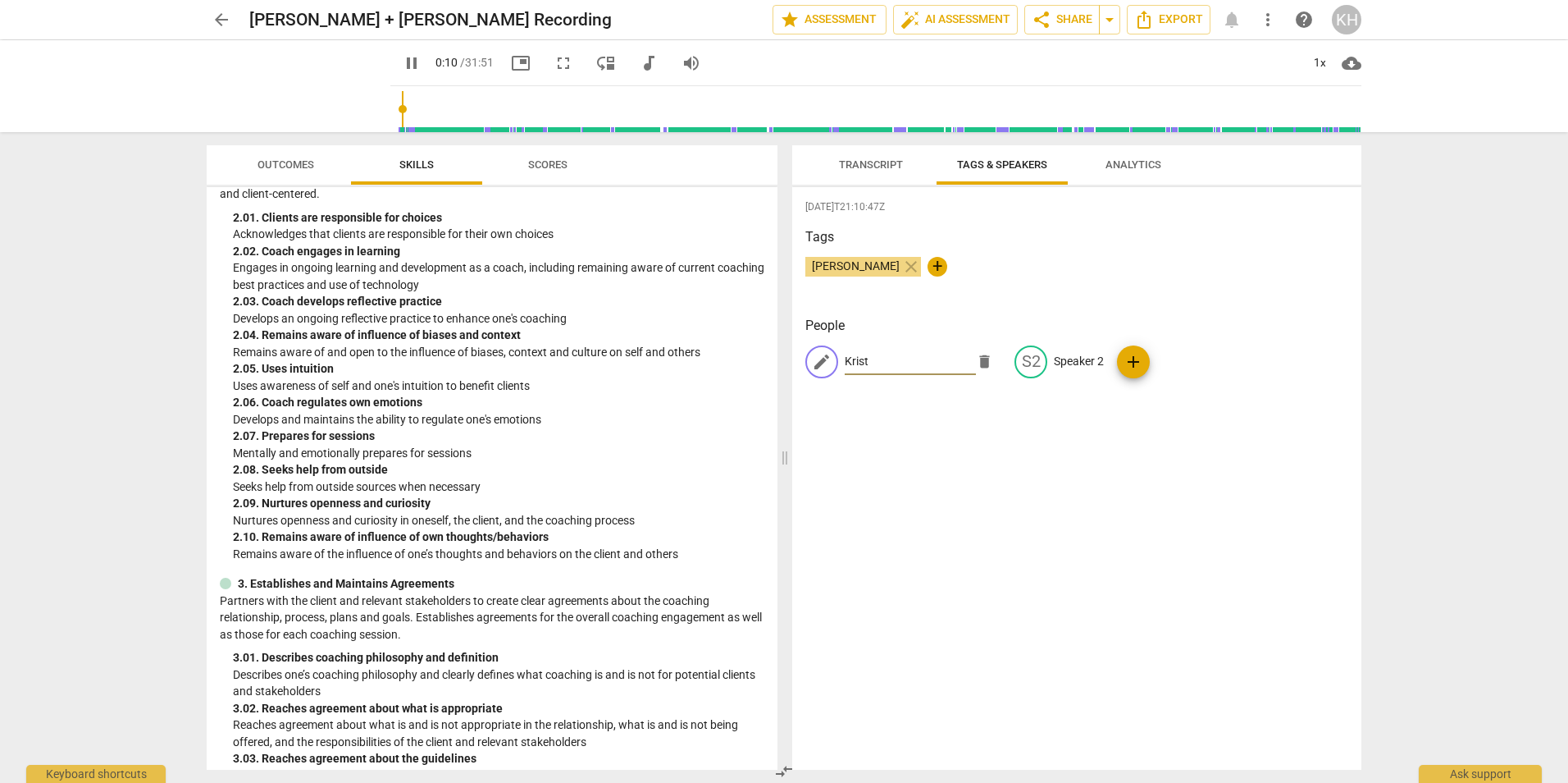
type input "[PERSON_NAME]"
type input "11"
type input "[PERSON_NAME]"
type input "11"
type input "[PERSON_NAME] ("
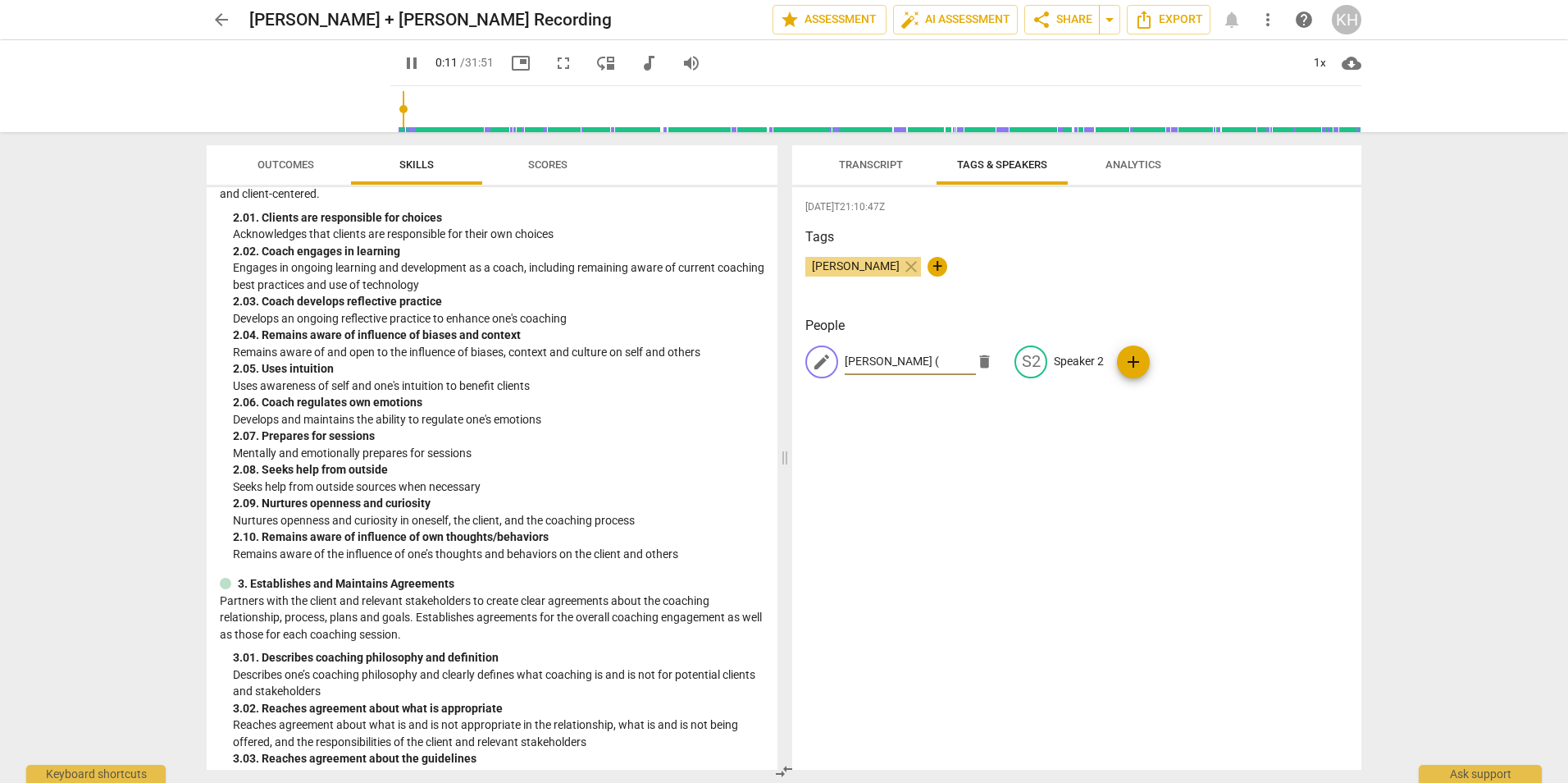
type input "12"
type input "[PERSON_NAME] (C"
type input "12"
type input "[PERSON_NAME] (Coa"
type input "12"
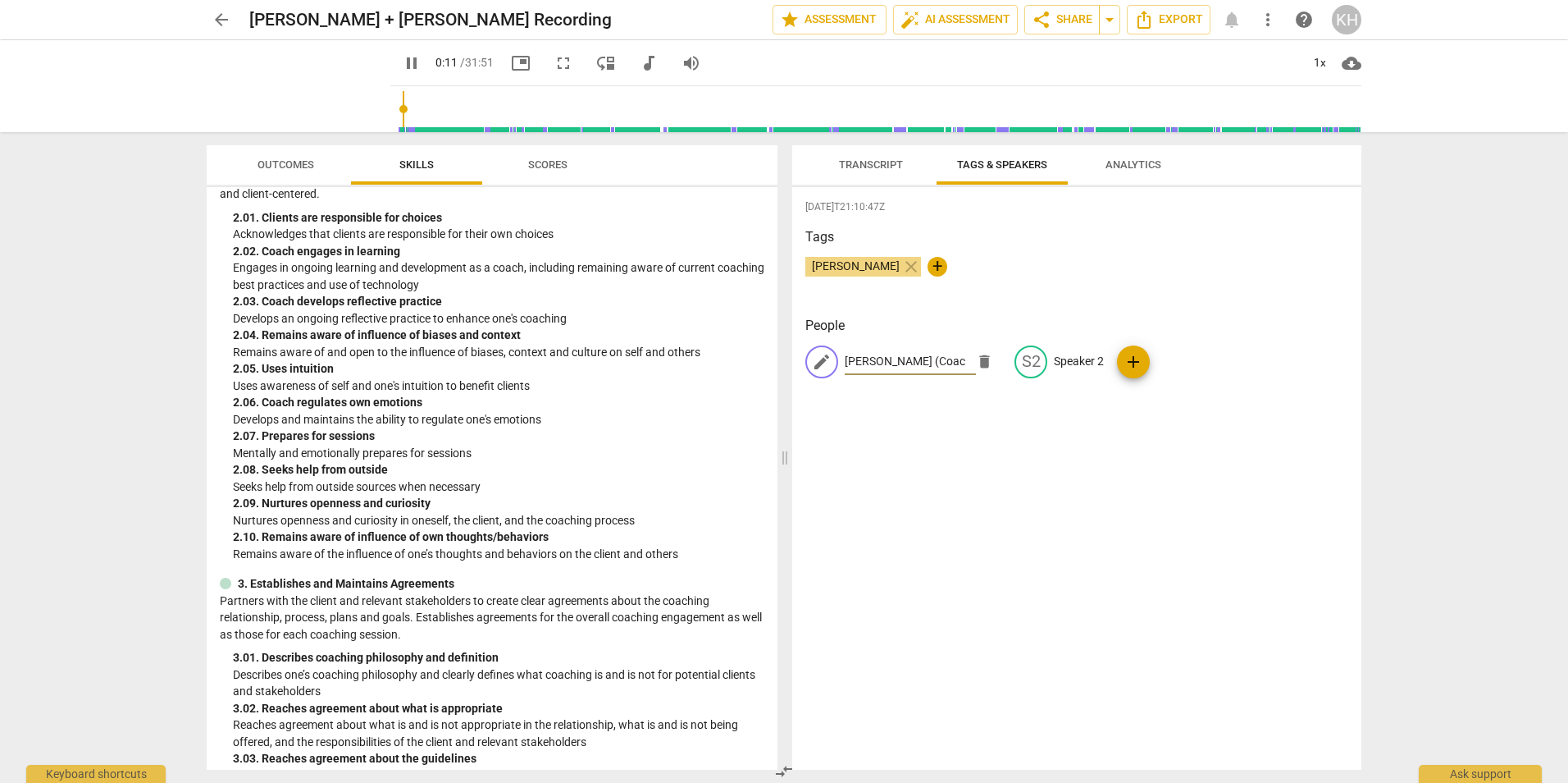
type input "[PERSON_NAME] (Coach"
type input "13"
type input "[PERSON_NAME] (Coach)"
type input "14"
type input "[PERSON_NAME] (Coach)"
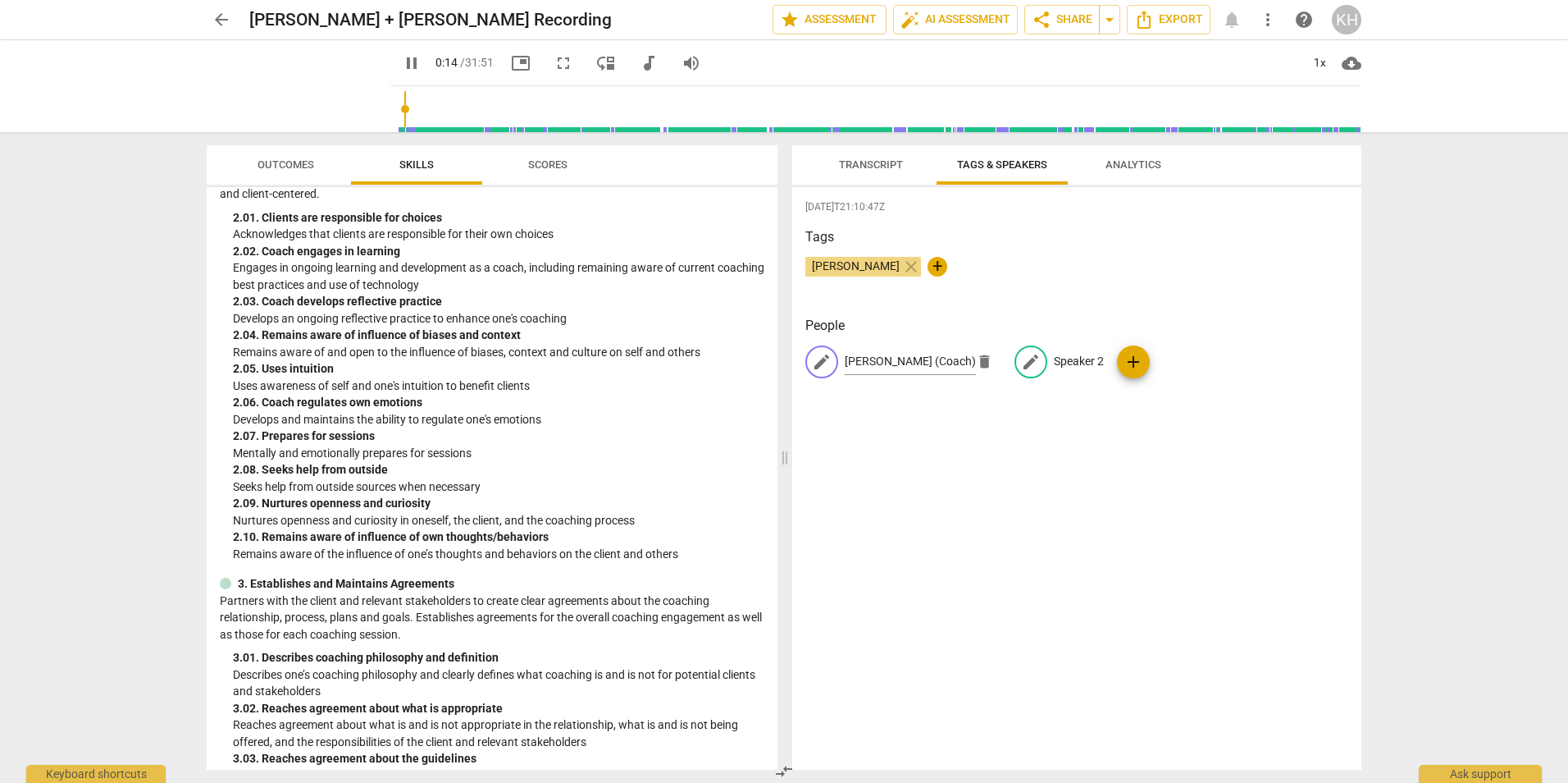
click at [1071, 359] on p "Speaker 2" at bounding box center [1079, 361] width 50 height 17
type input "16"
type input "A"
type input "16"
type input "Am"
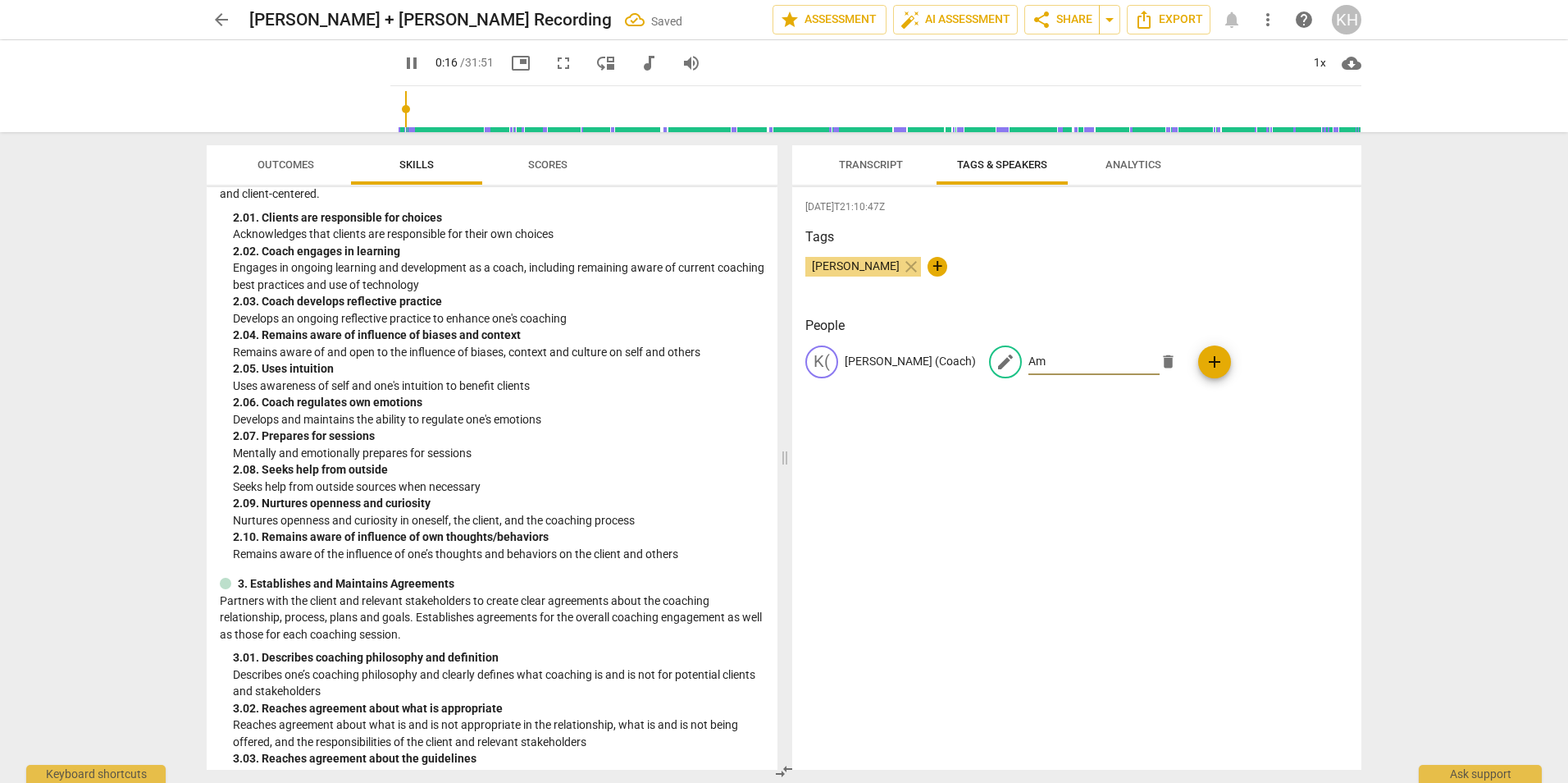
type input "17"
type input "[PERSON_NAME]"
type input "17"
type input "[PERSON_NAME]"
type input "21"
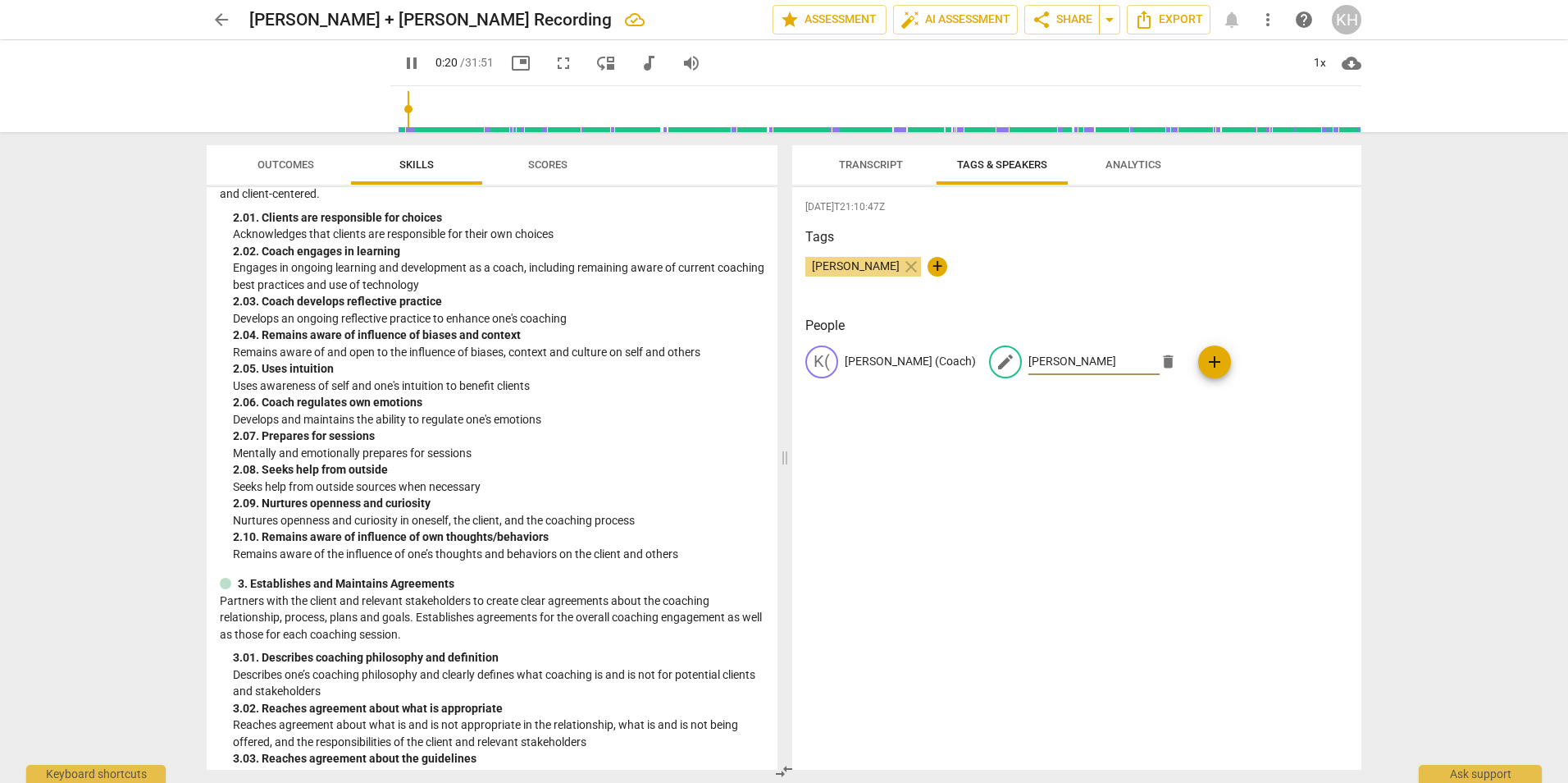
type input "[PERSON_NAME]"
click at [848, 167] on span "Transcript" at bounding box center [871, 164] width 64 height 12
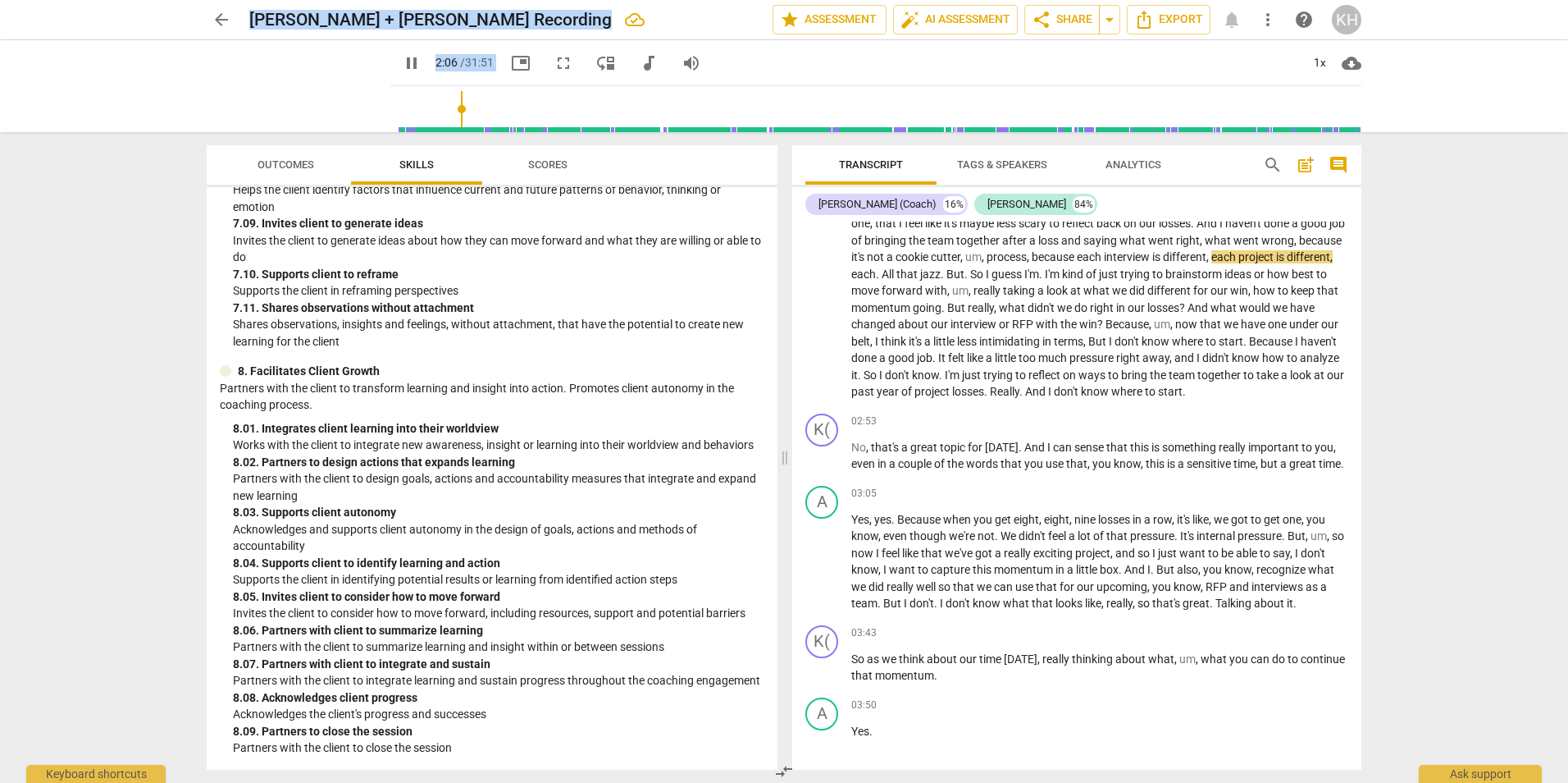
scroll to position [2722, 0]
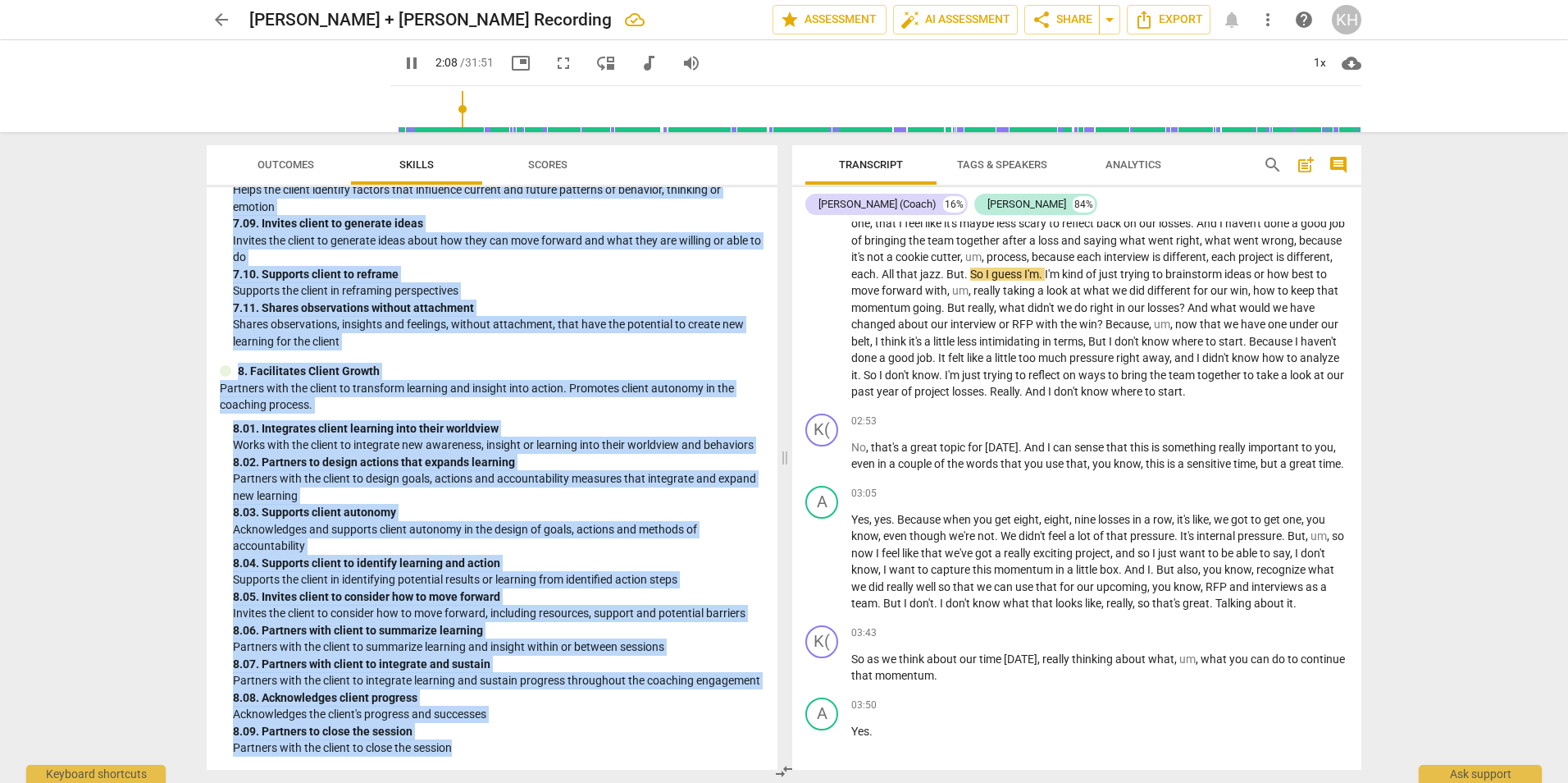
drag, startPoint x: 218, startPoint y: 212, endPoint x: 516, endPoint y: 756, distance: 620.3
click at [516, 756] on div "ICF Updated Core Competencies (2025) visibility 1. Demonstrates Ethical Practic…" at bounding box center [491, 478] width 571 height 582
copy div "ICF Updated Core Competencies (2025) visibility 1. Demonstrates Ethical Practic…"
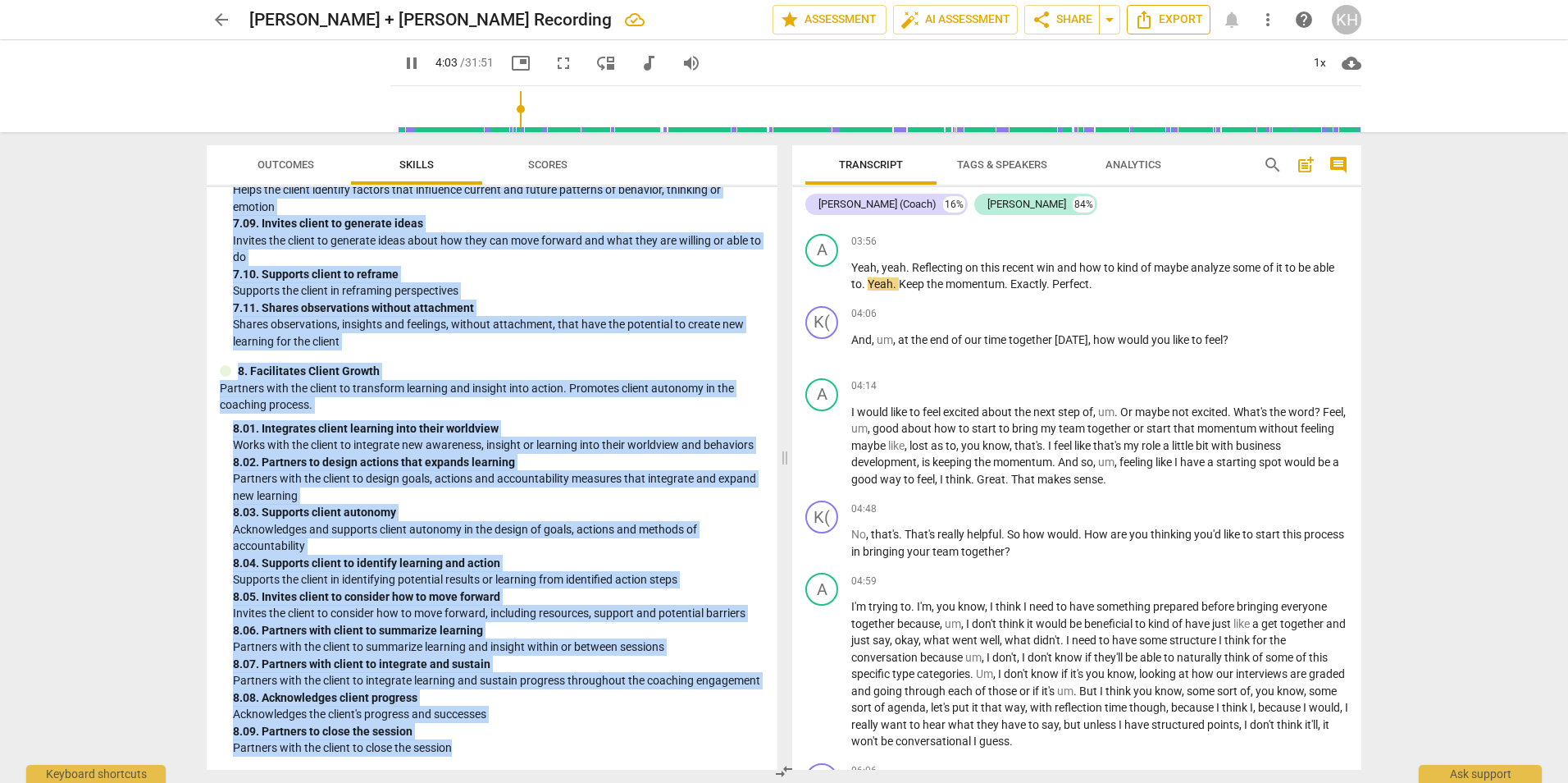
click at [1165, 26] on span "Export" at bounding box center [1168, 19] width 69 height 19
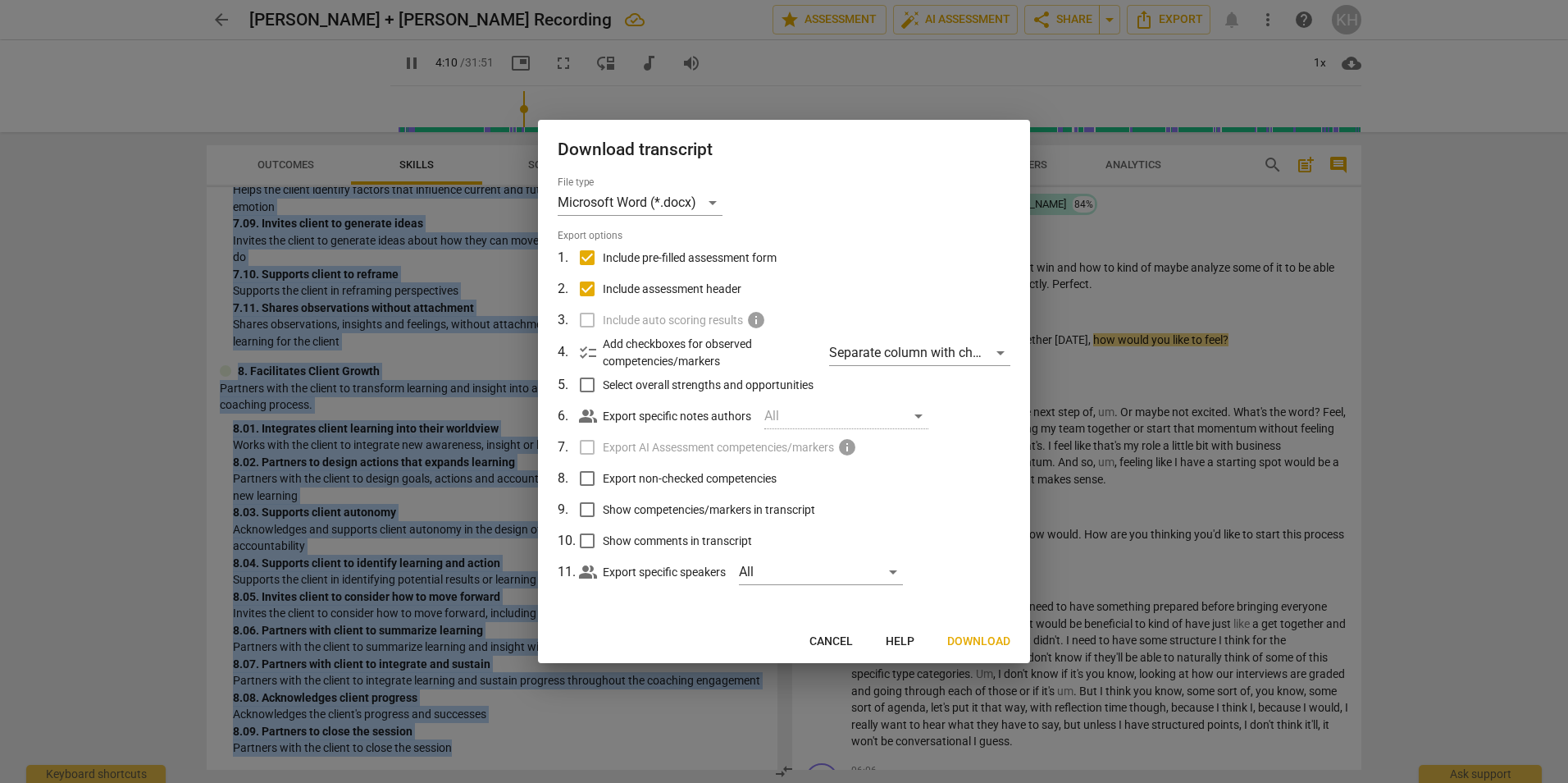
type input "251"
click at [583, 259] on input "Include pre-filled assessment form" at bounding box center [587, 258] width 31 height 31
checkbox input "false"
type input "251"
checkbox input "false"
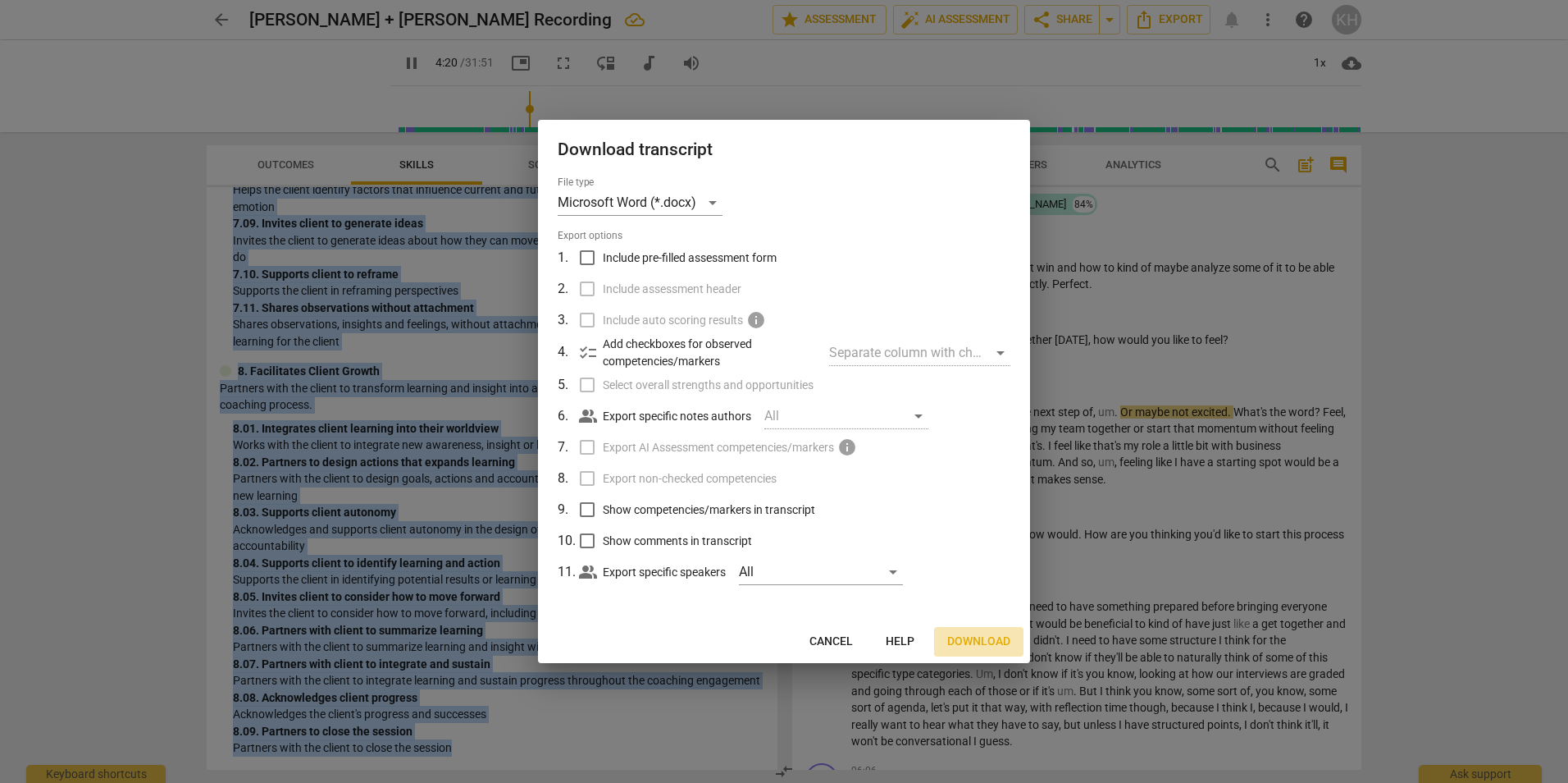
click at [978, 639] on span "Download" at bounding box center [978, 642] width 63 height 17
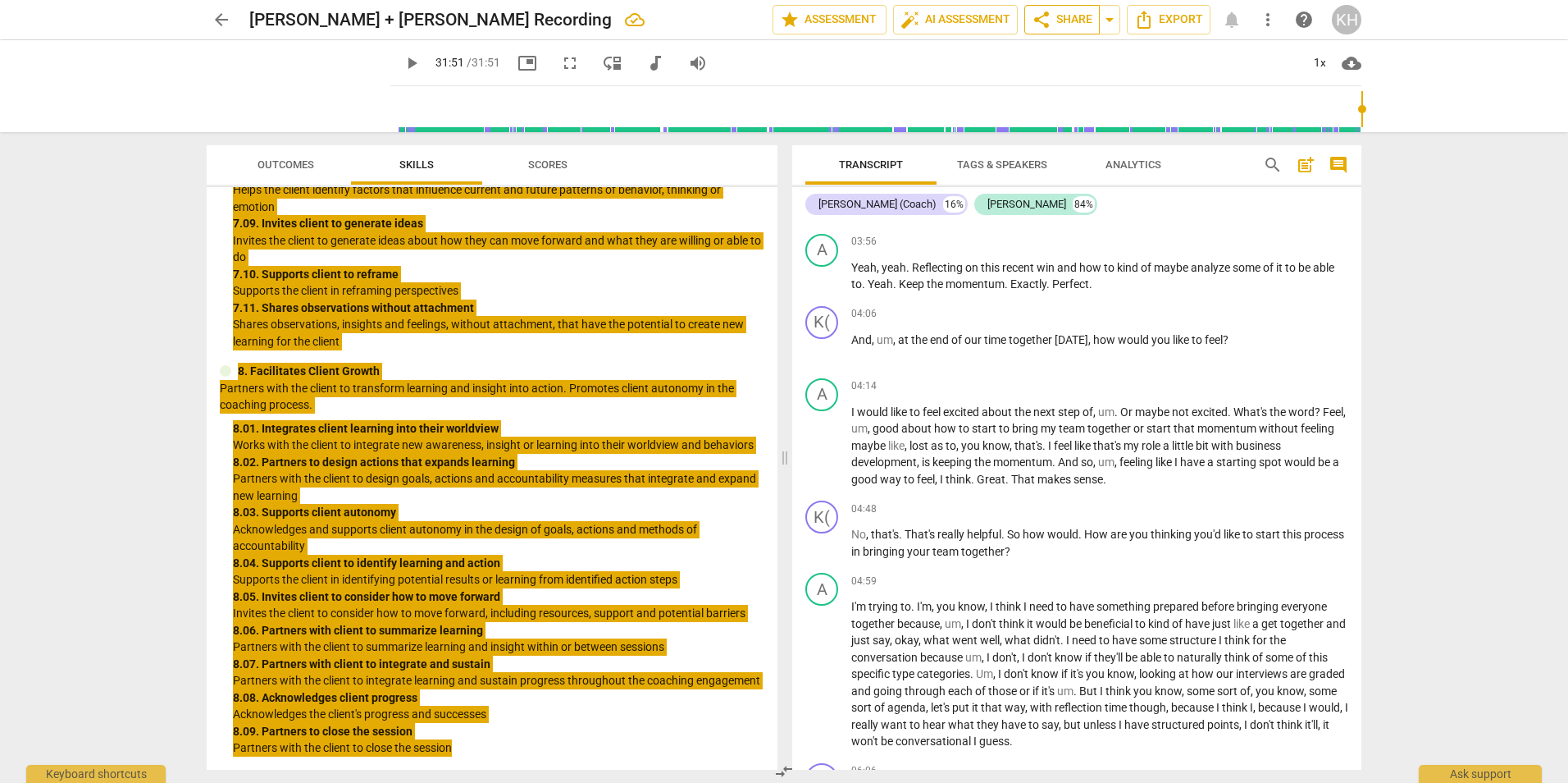
type input "1911"
